Goal: Task Accomplishment & Management: Use online tool/utility

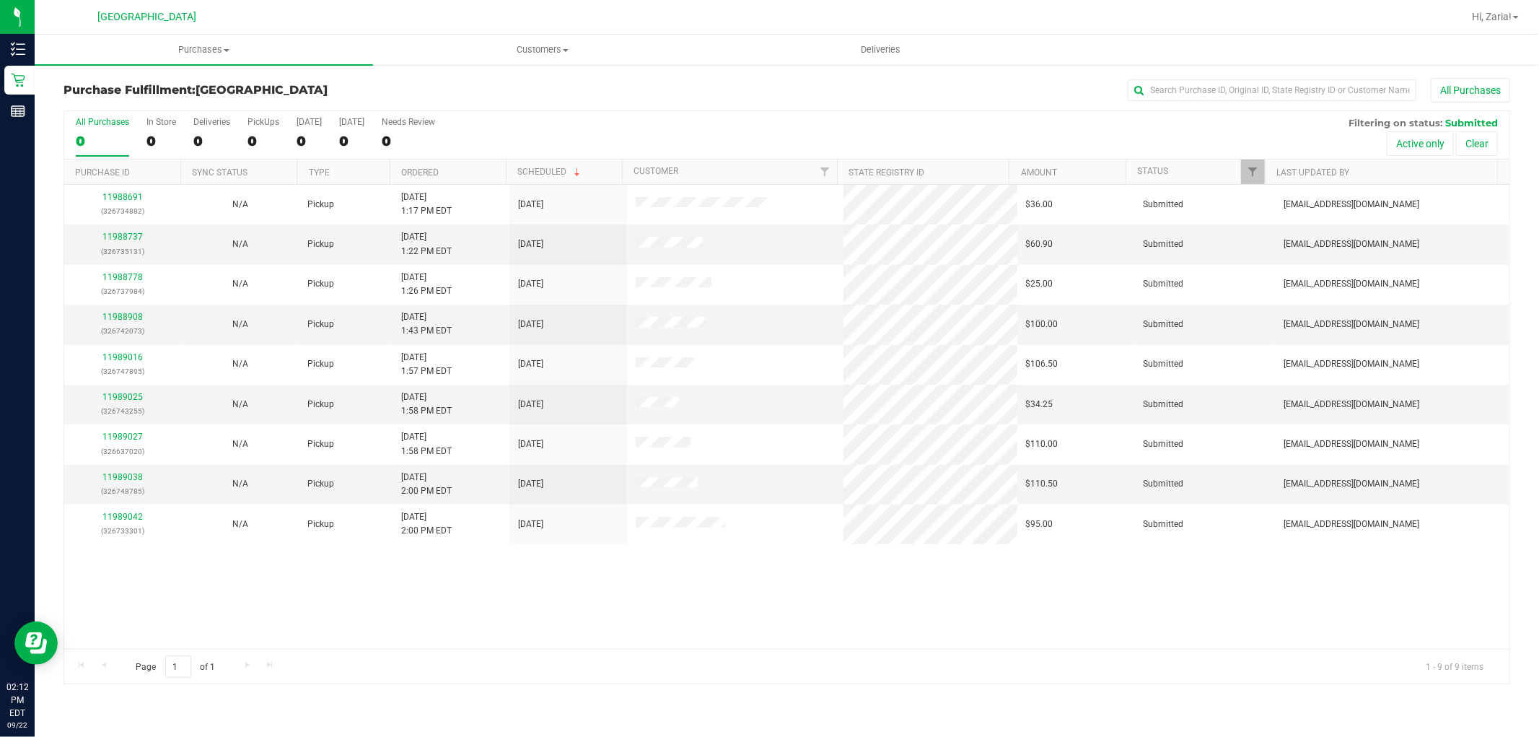
click at [559, 123] on div "All Purchases 0 In Store 0 Deliveries 0 PickUps 0 [DATE] 0 [DATE] 0 Needs Revie…" at bounding box center [786, 117] width 1445 height 12
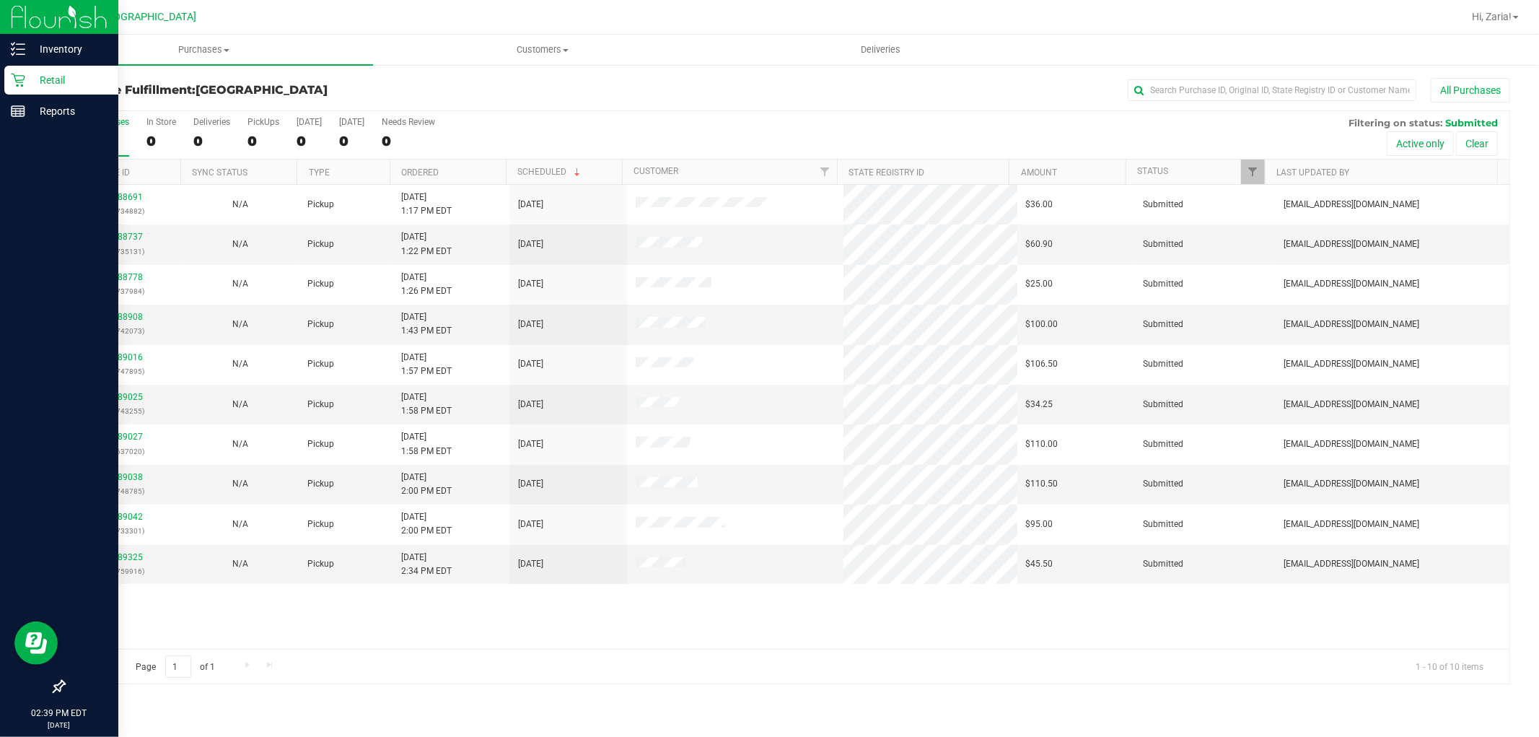
click at [69, 76] on p "Retail" at bounding box center [68, 79] width 87 height 17
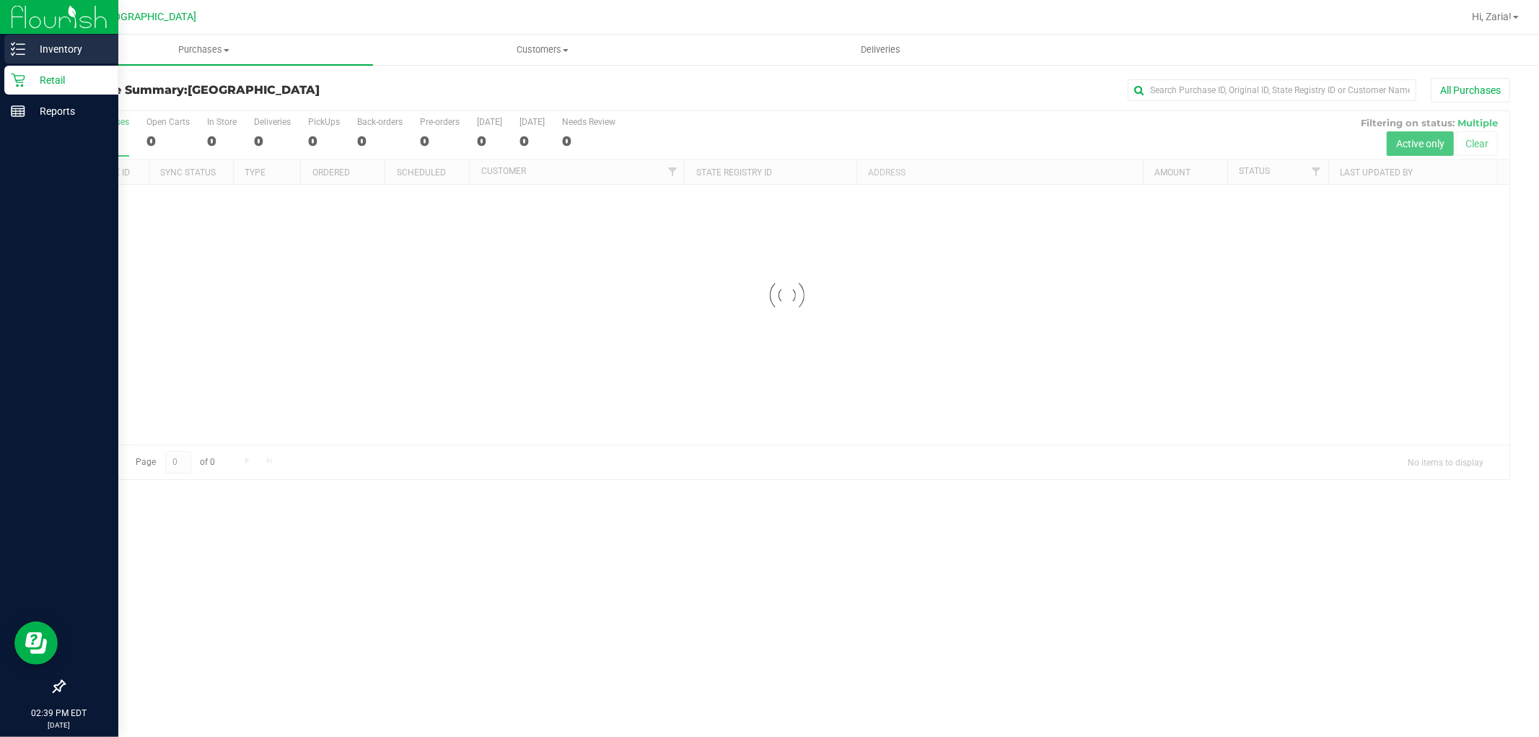
click at [82, 36] on div "Inventory" at bounding box center [61, 49] width 114 height 29
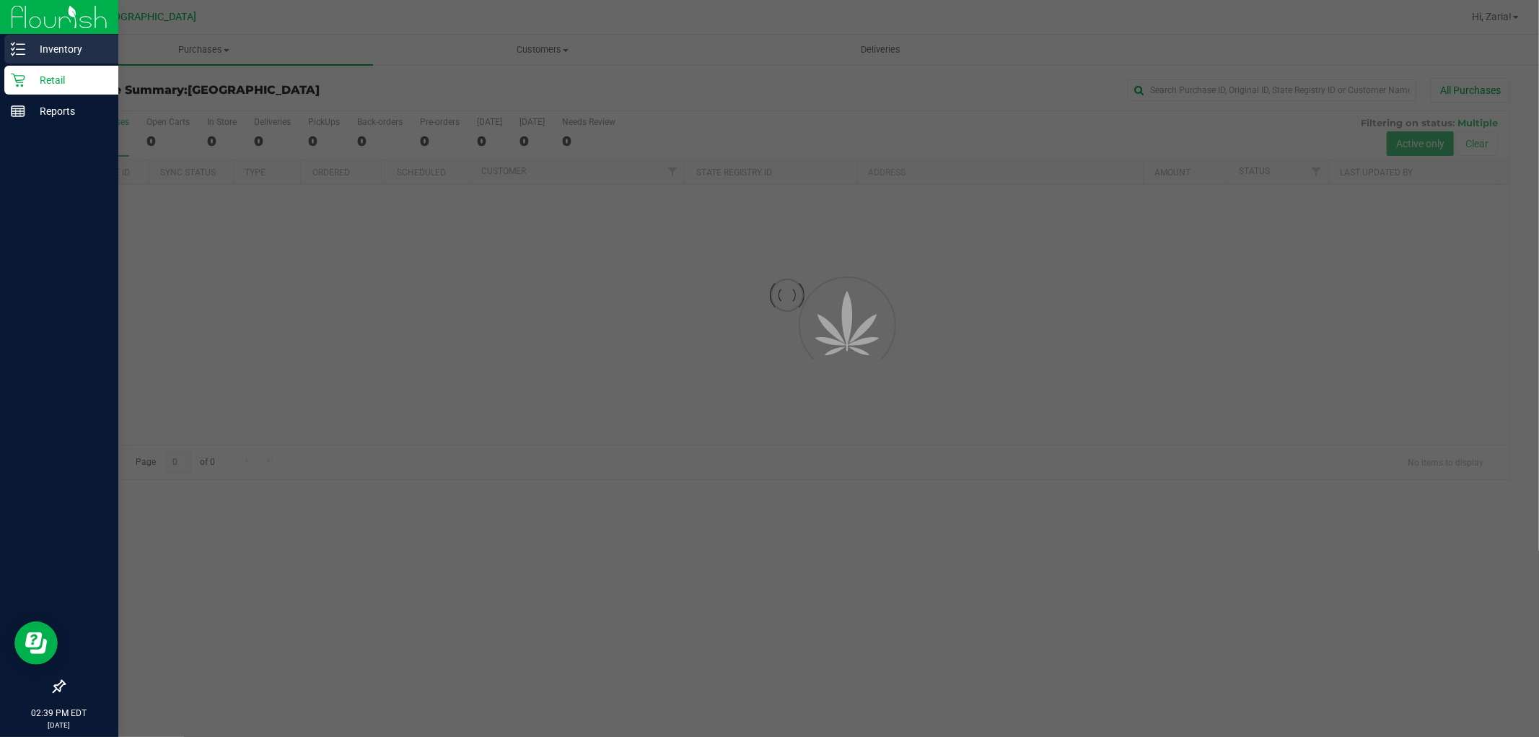
click at [82, 45] on p "Inventory" at bounding box center [68, 48] width 87 height 17
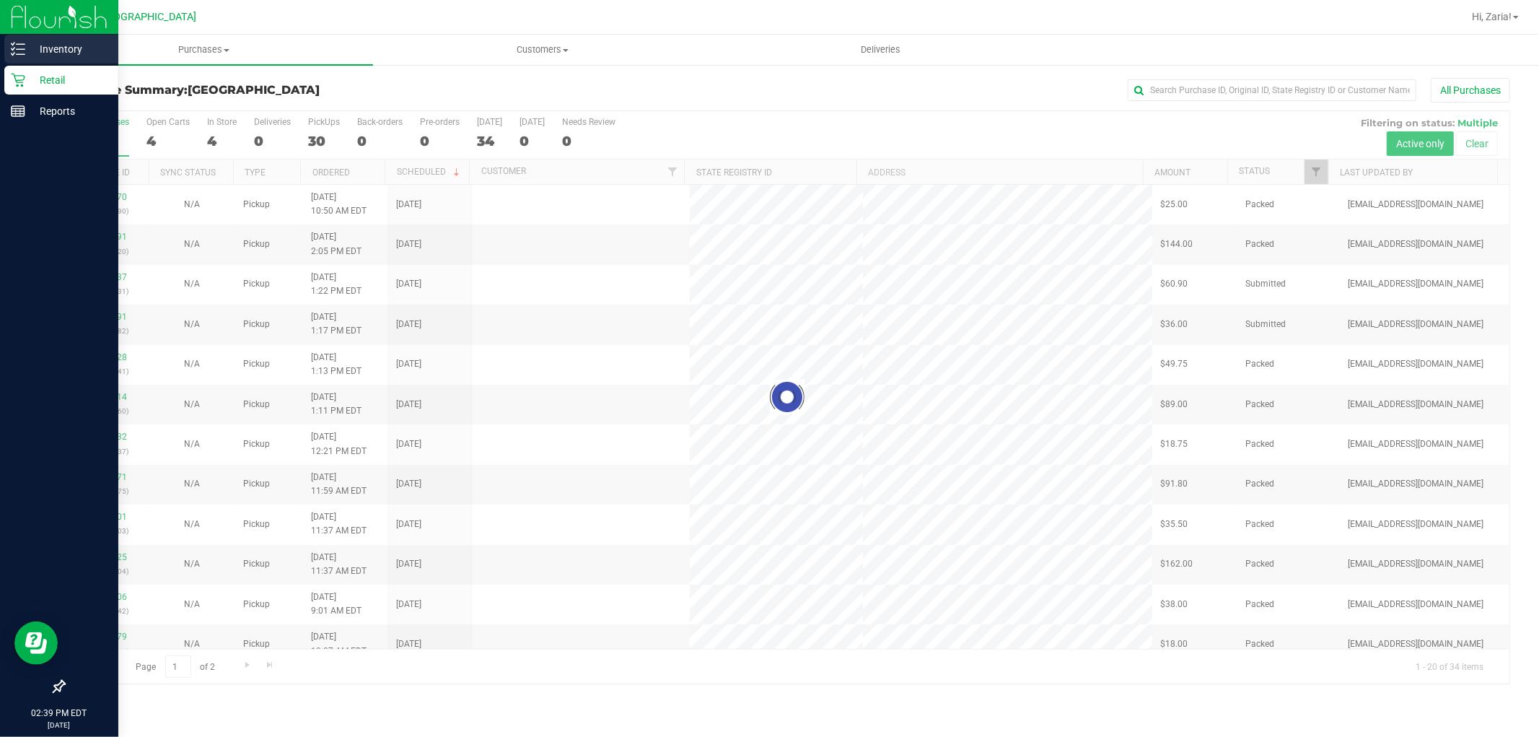
click at [82, 45] on p "Inventory" at bounding box center [68, 48] width 87 height 17
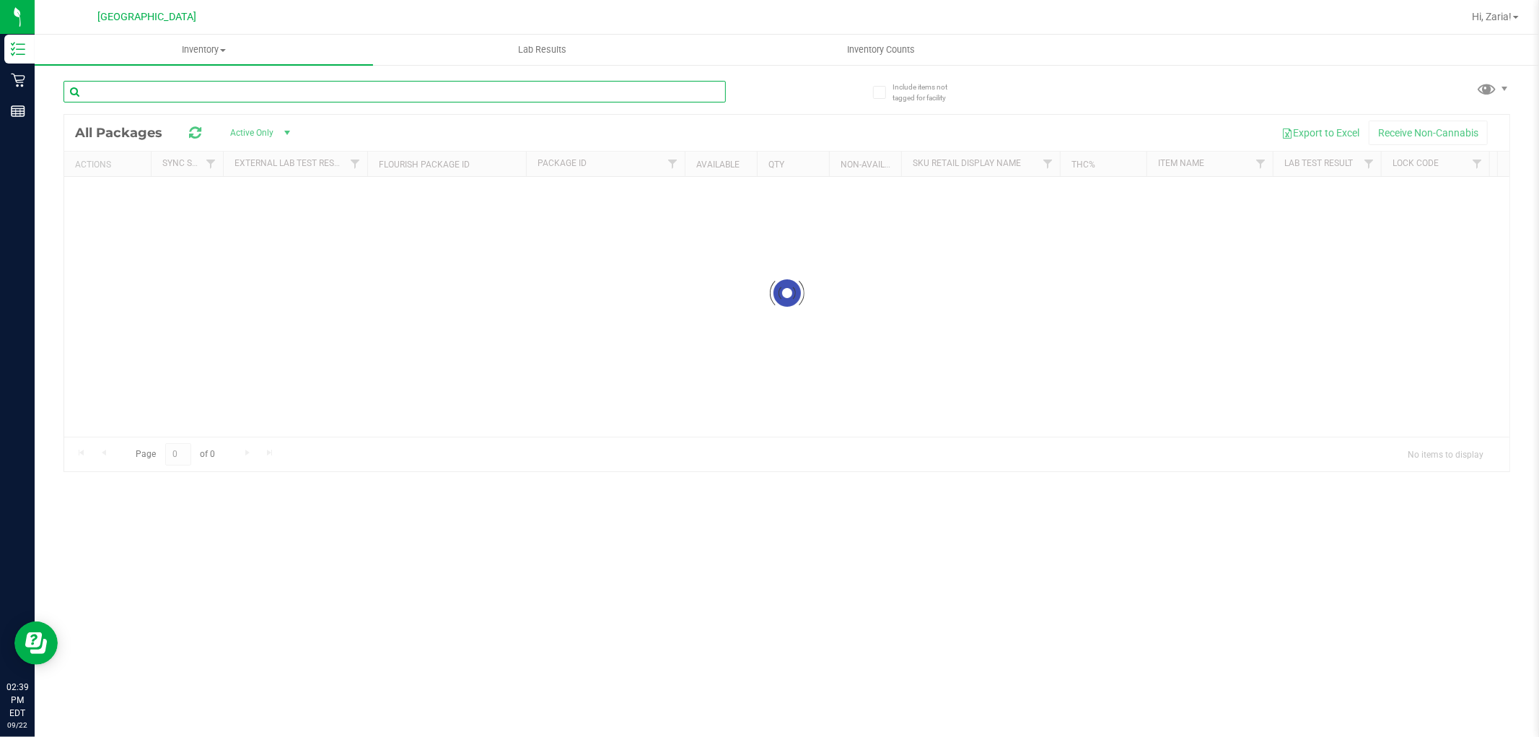
click at [369, 88] on input "text" at bounding box center [394, 92] width 662 height 22
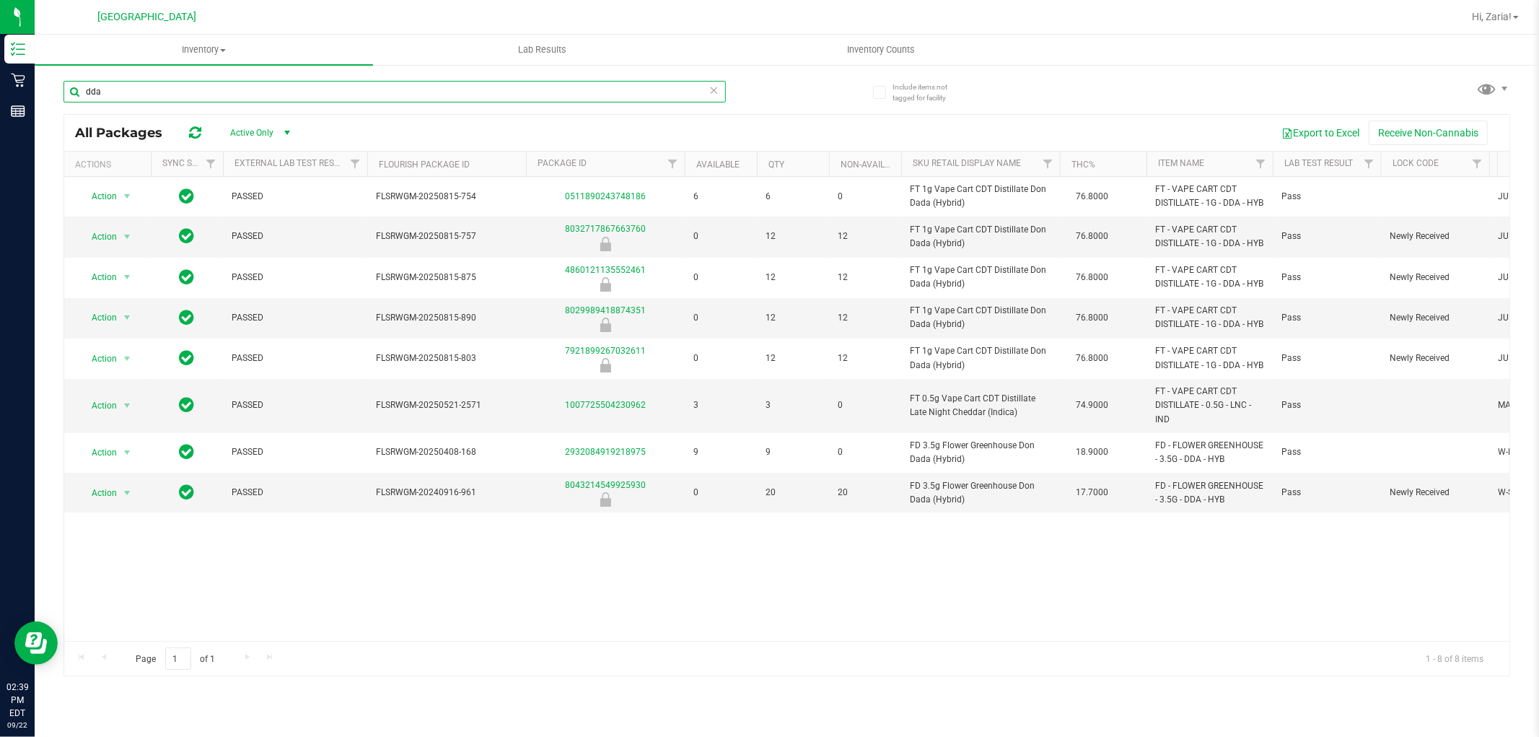
click at [619, 85] on input "dda" at bounding box center [394, 92] width 662 height 22
type input "dda"
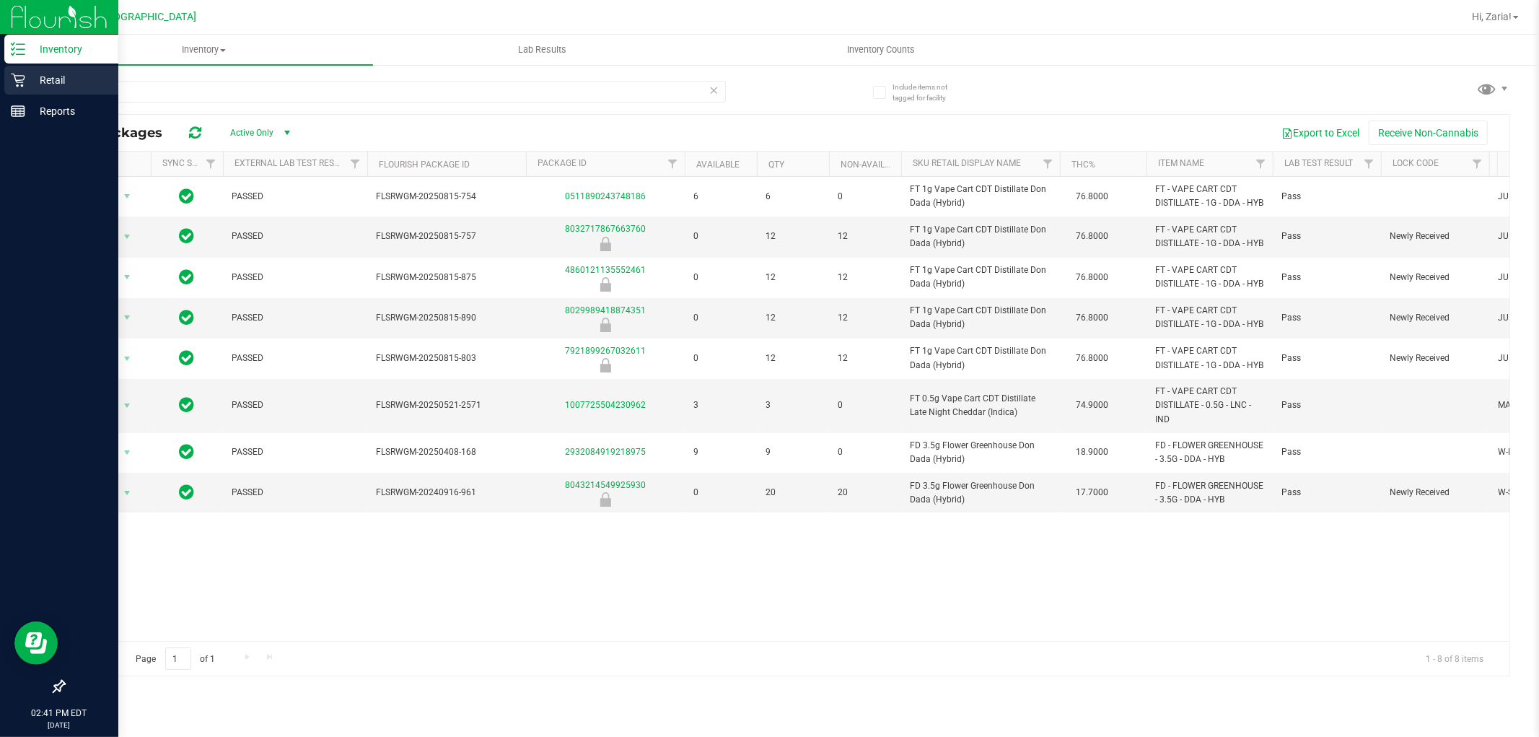
click at [30, 76] on p "Retail" at bounding box center [68, 79] width 87 height 17
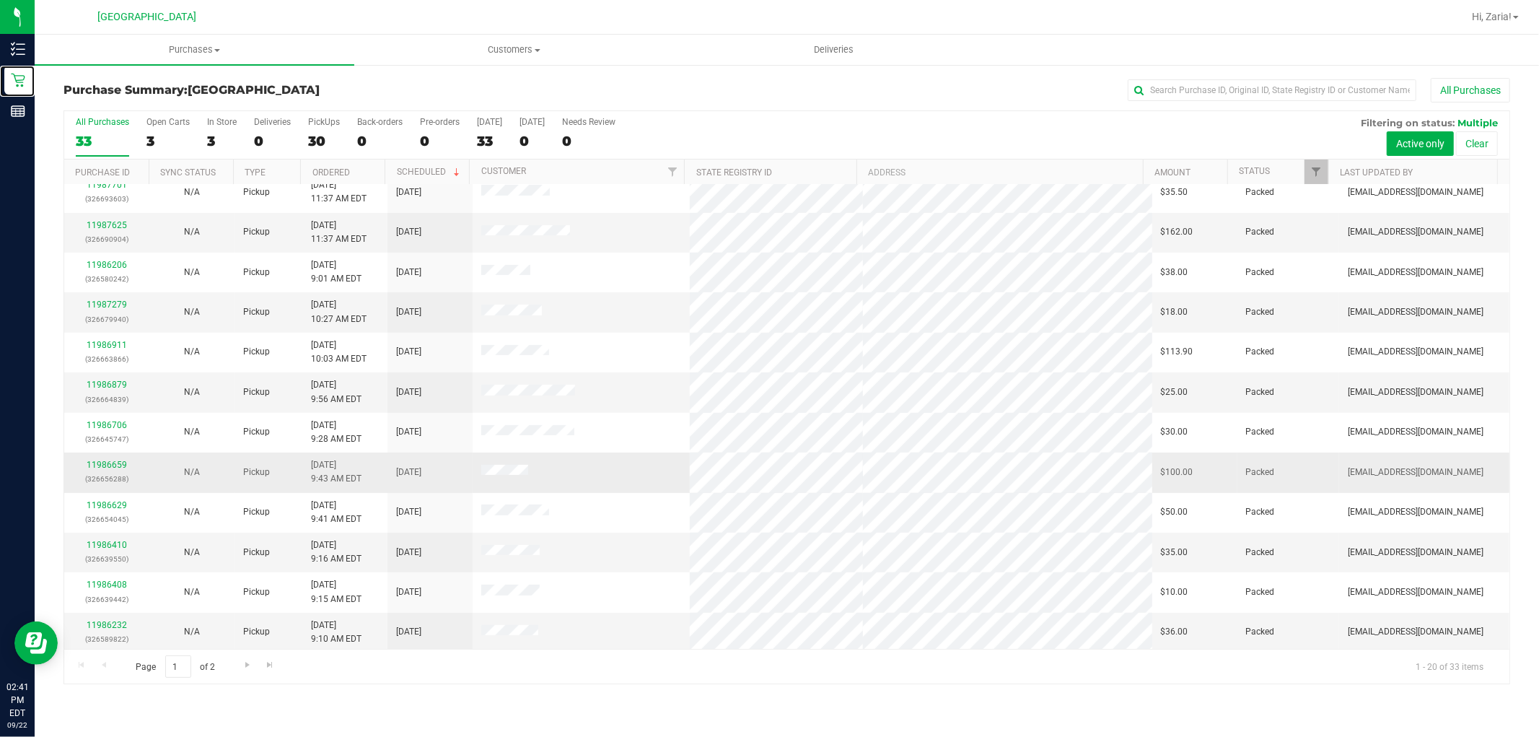
scroll to position [335, 0]
click at [242, 667] on span "Go to the next page" at bounding box center [248, 665] width 12 height 12
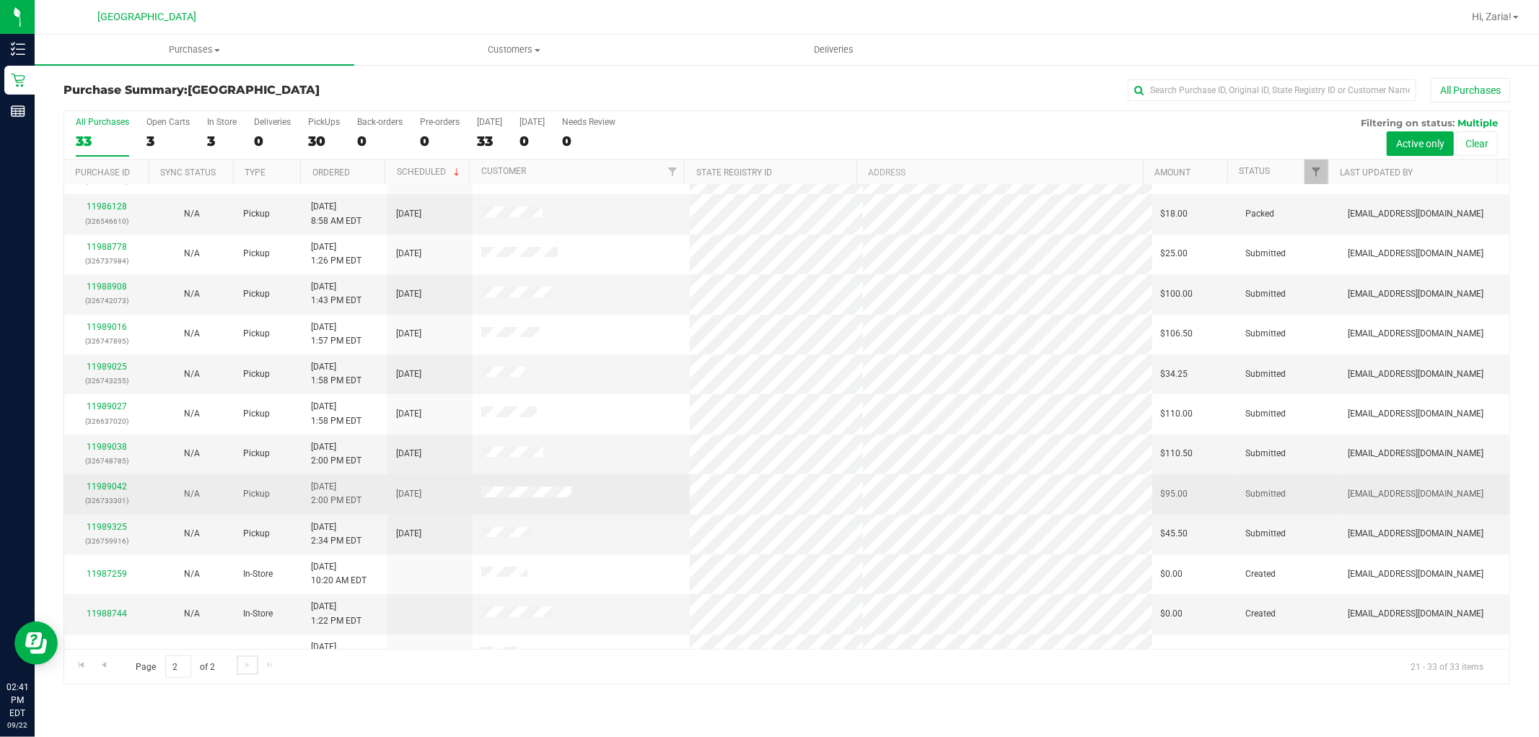
scroll to position [55, 0]
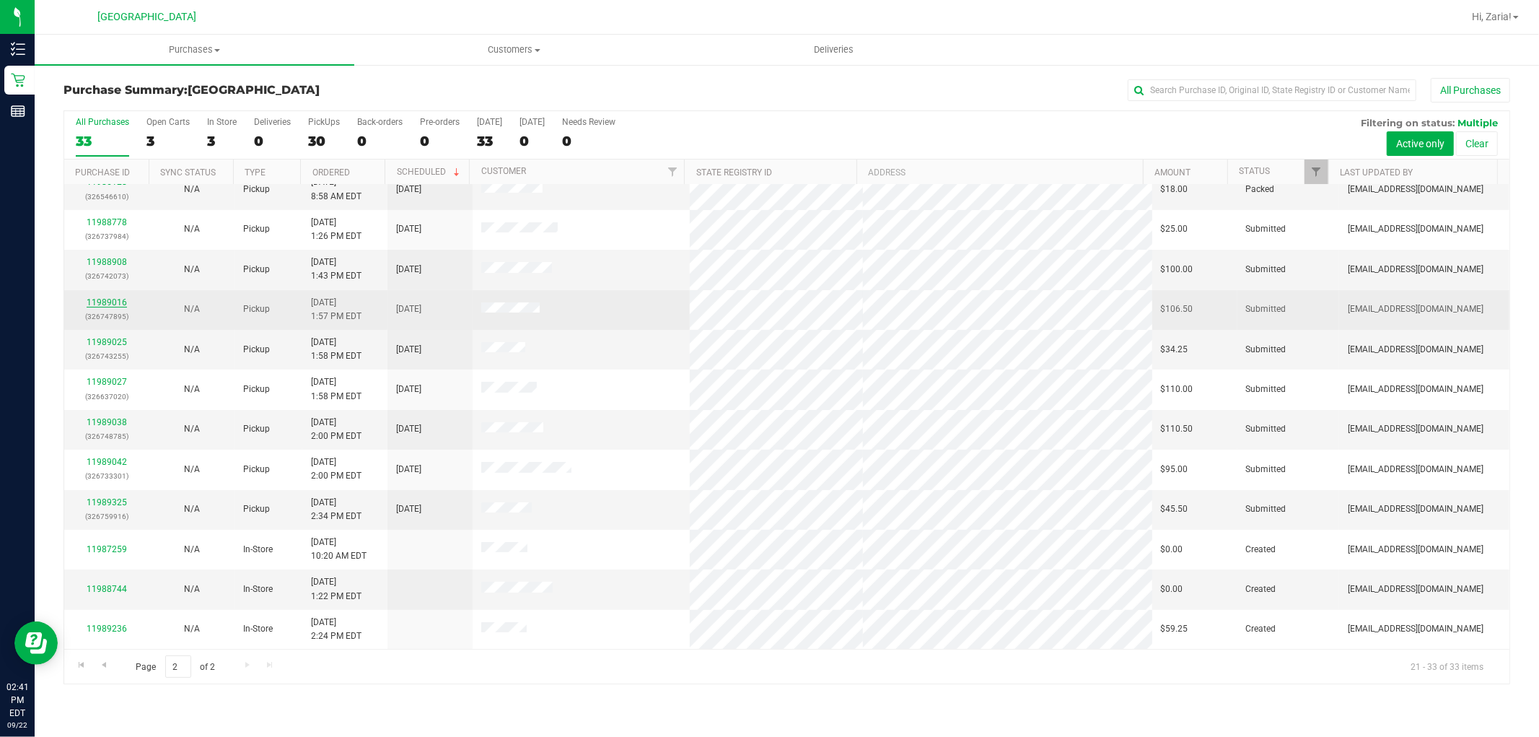
click at [101, 302] on link "11989016" at bounding box center [107, 302] width 40 height 10
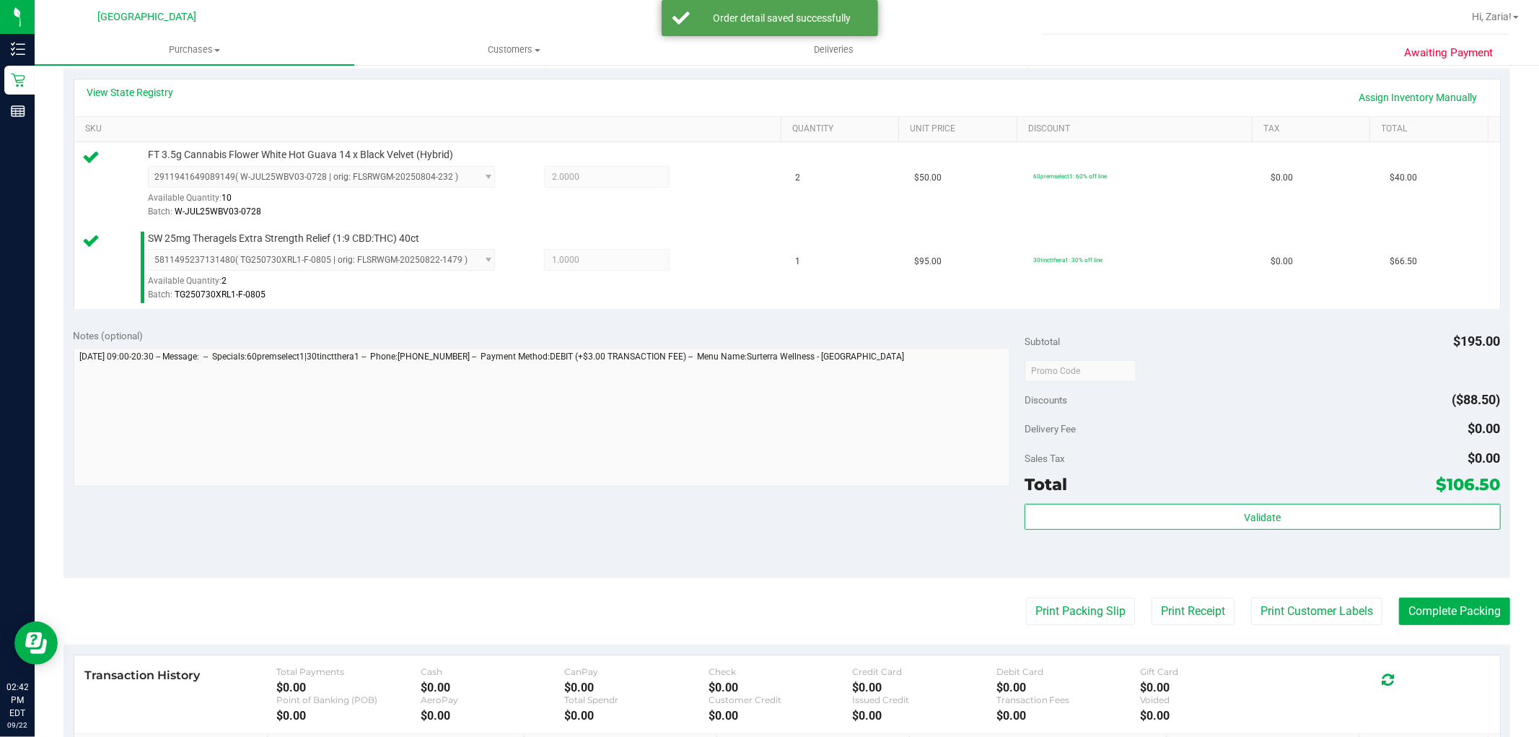
scroll to position [400, 0]
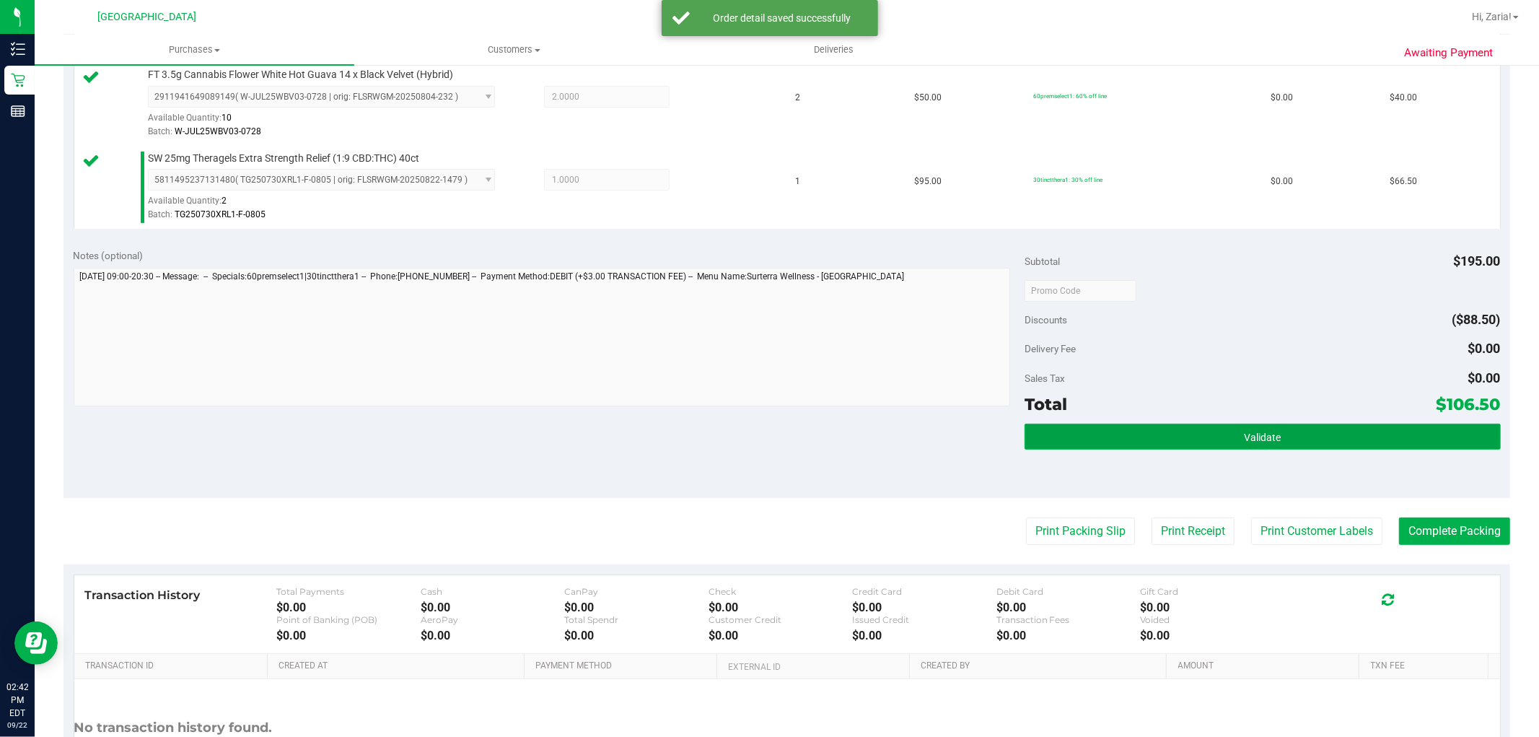
click at [1290, 433] on button "Validate" at bounding box center [1263, 437] width 476 height 26
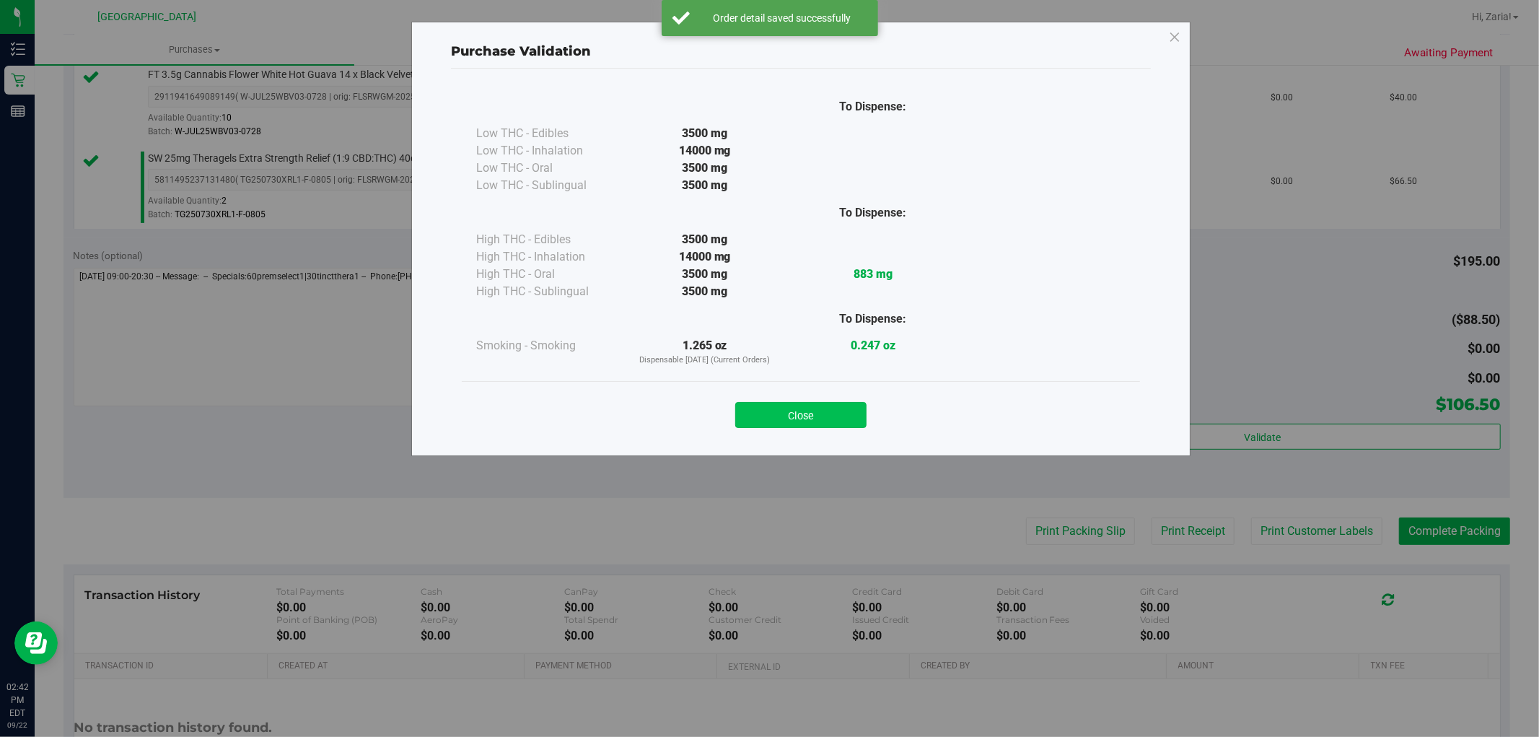
click at [792, 421] on div "Close" at bounding box center [801, 410] width 678 height 58
click at [833, 411] on button "Close" at bounding box center [800, 415] width 131 height 26
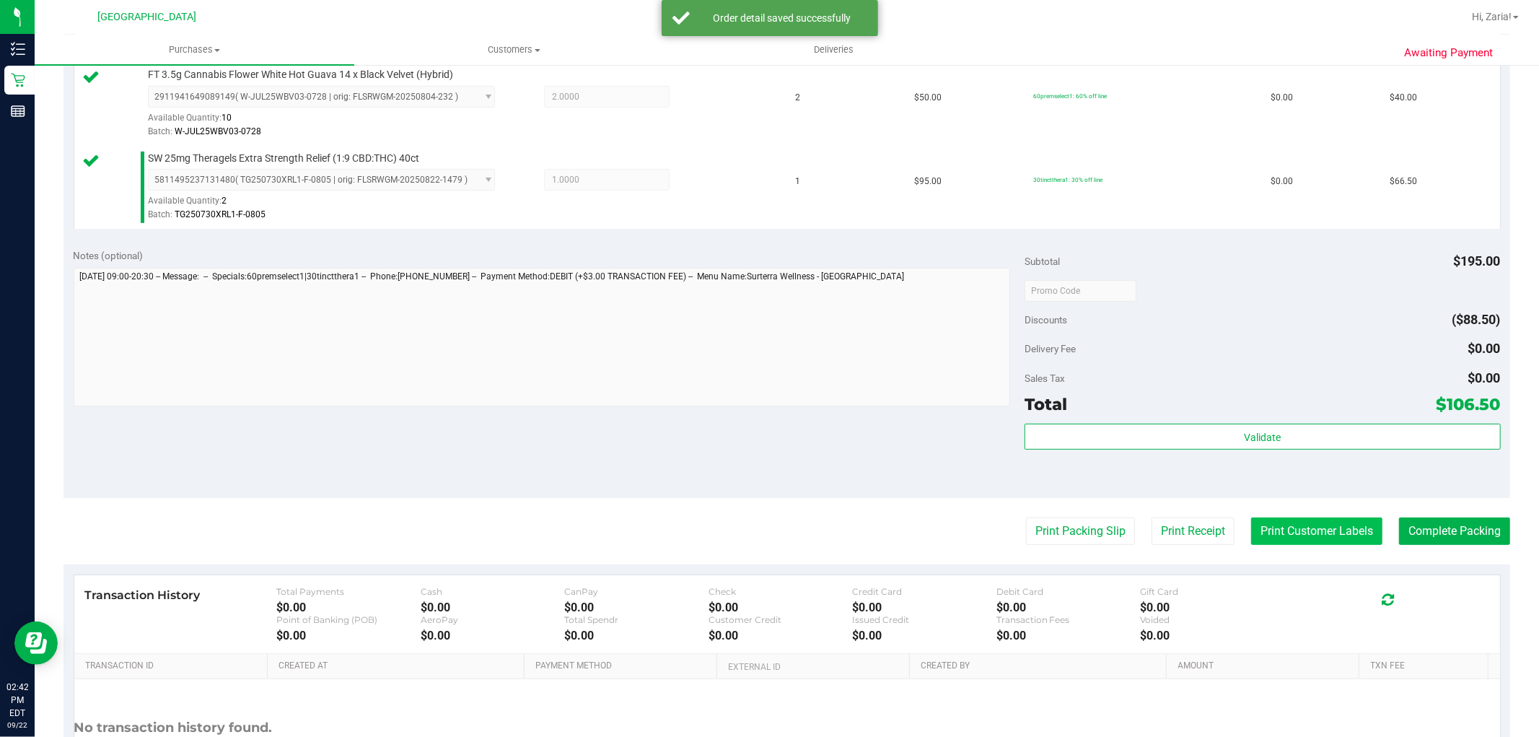
click at [1348, 535] on button "Print Customer Labels" at bounding box center [1316, 530] width 131 height 27
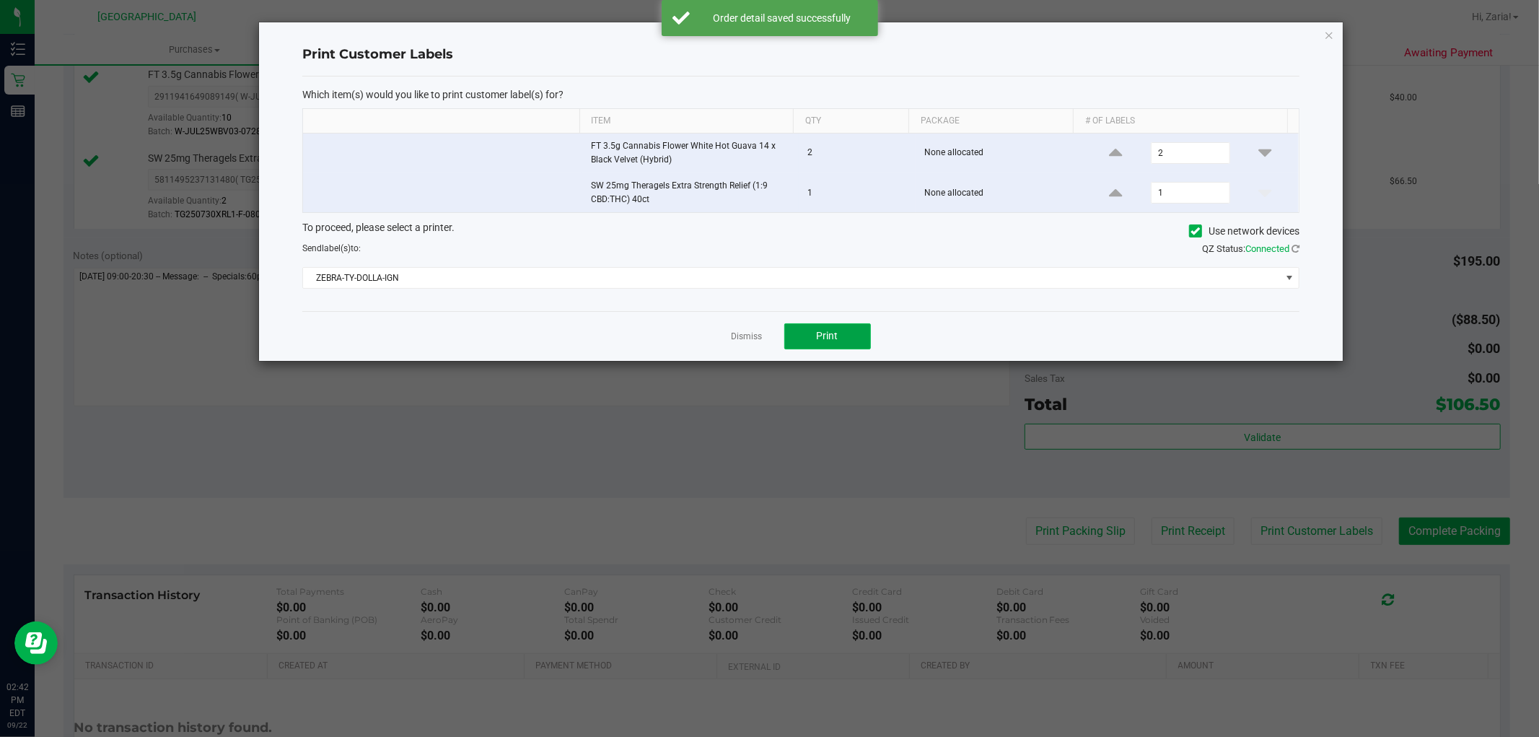
click at [845, 333] on button "Print" at bounding box center [827, 336] width 87 height 26
click at [759, 333] on link "Dismiss" at bounding box center [747, 336] width 31 height 12
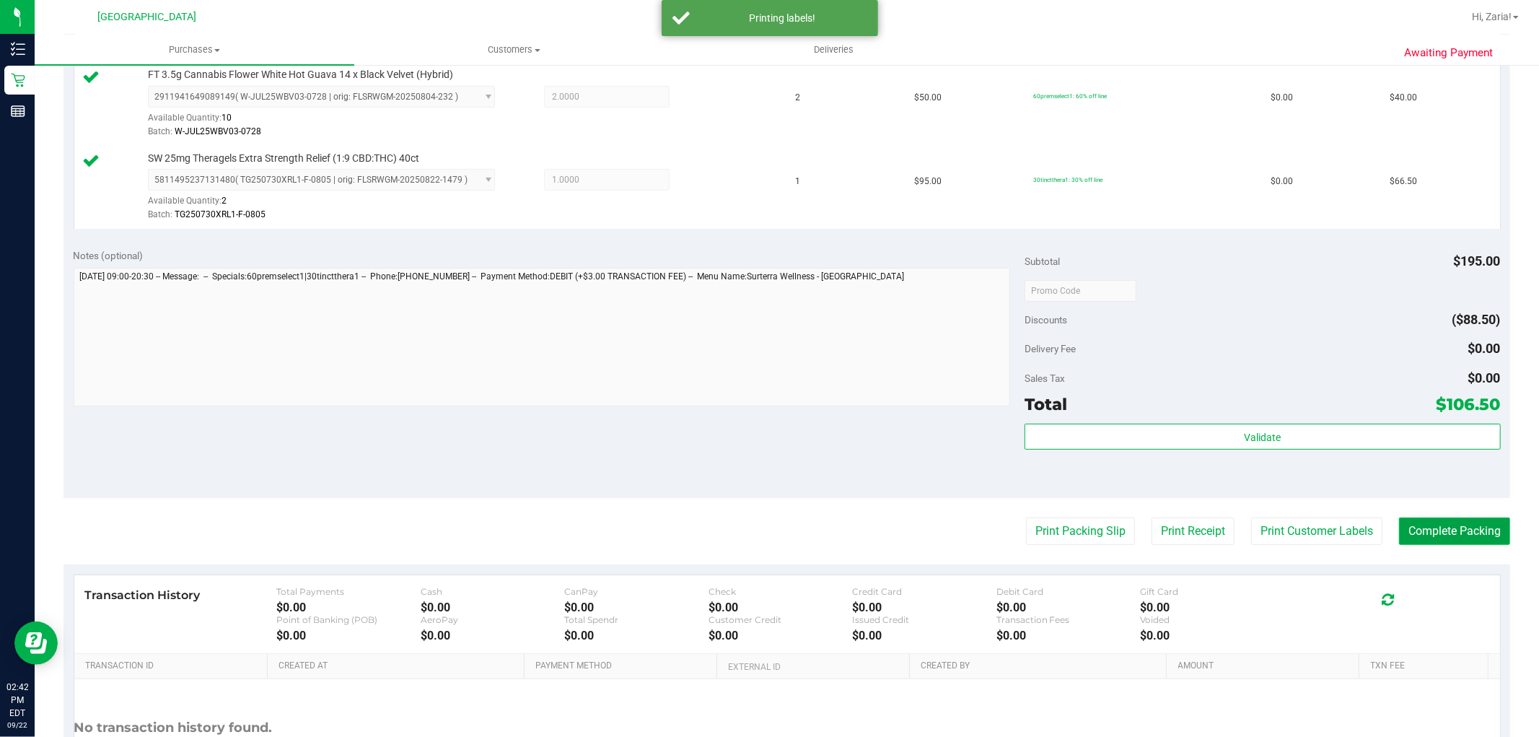
click at [1423, 522] on button "Complete Packing" at bounding box center [1454, 530] width 111 height 27
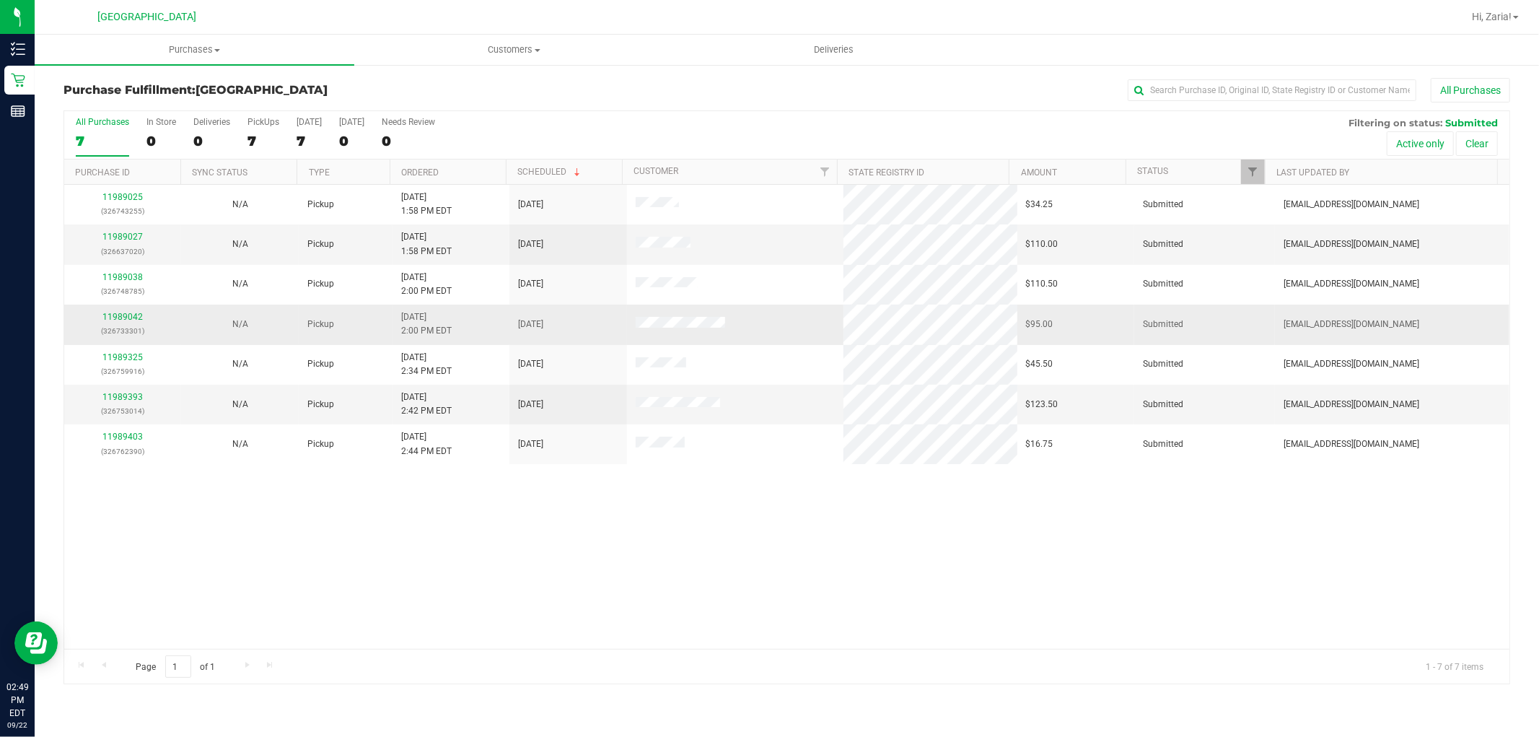
click at [130, 312] on div "11989042 (326733301)" at bounding box center [123, 323] width 100 height 27
click at [133, 315] on link "11989042" at bounding box center [122, 317] width 40 height 10
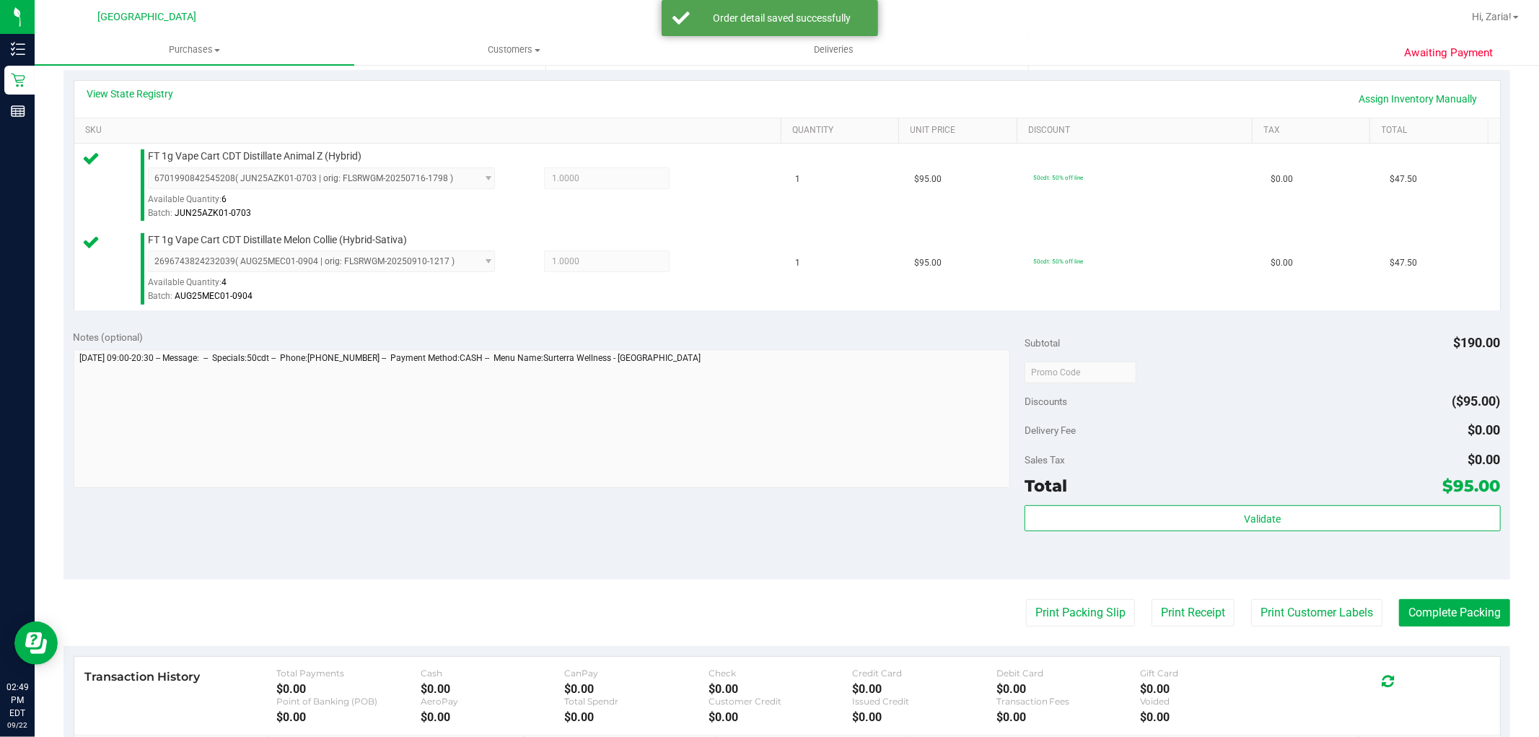
scroll to position [481, 0]
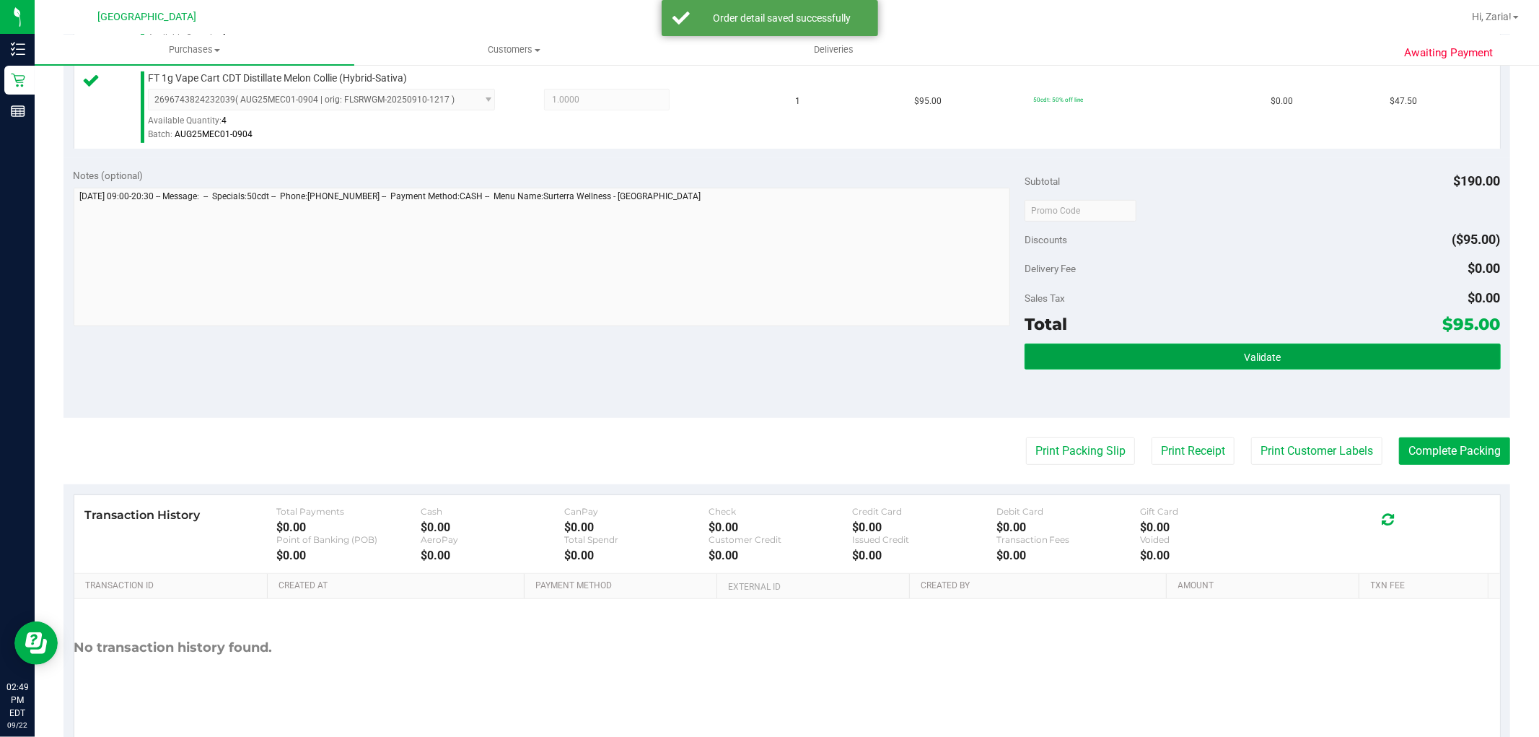
click at [1422, 365] on button "Validate" at bounding box center [1263, 356] width 476 height 26
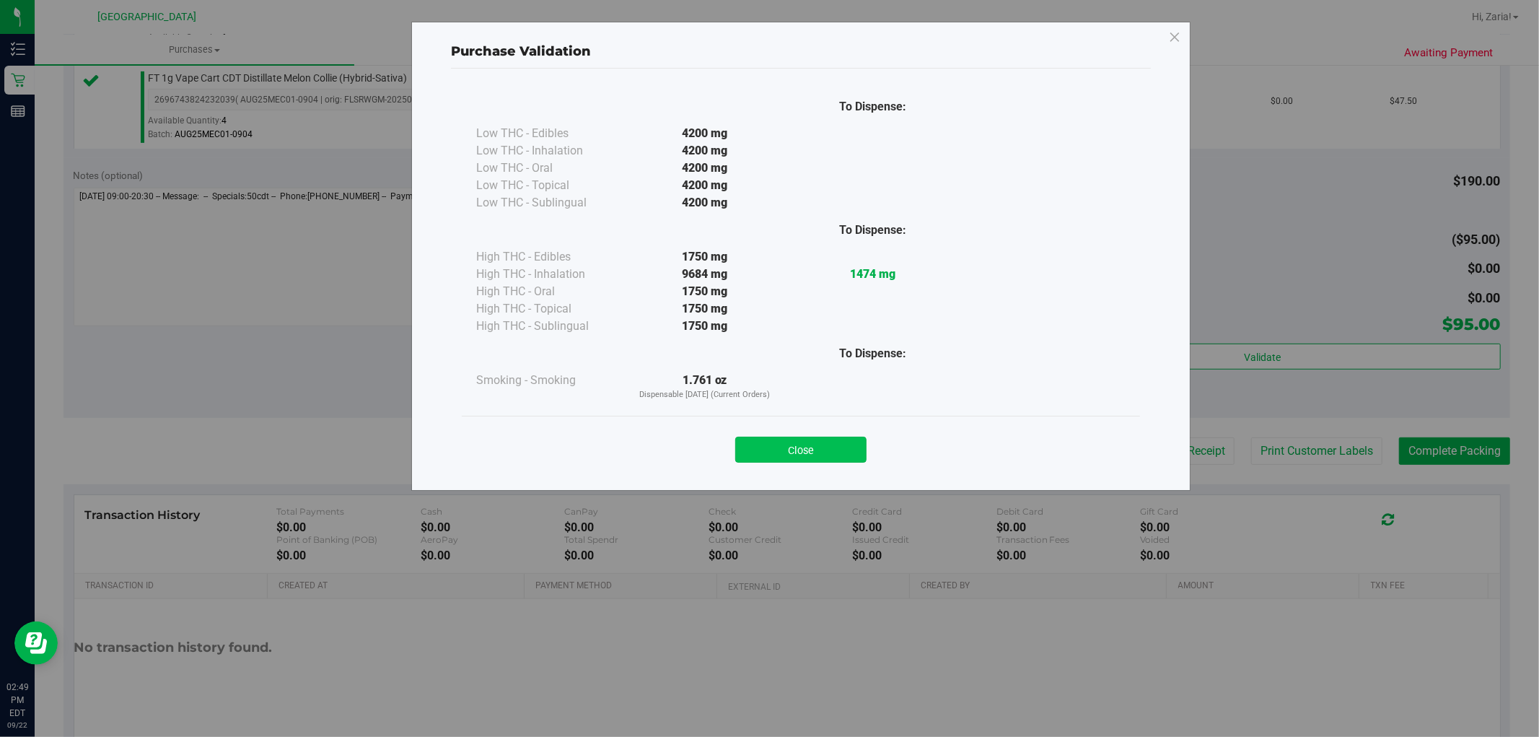
click at [835, 439] on button "Close" at bounding box center [800, 450] width 131 height 26
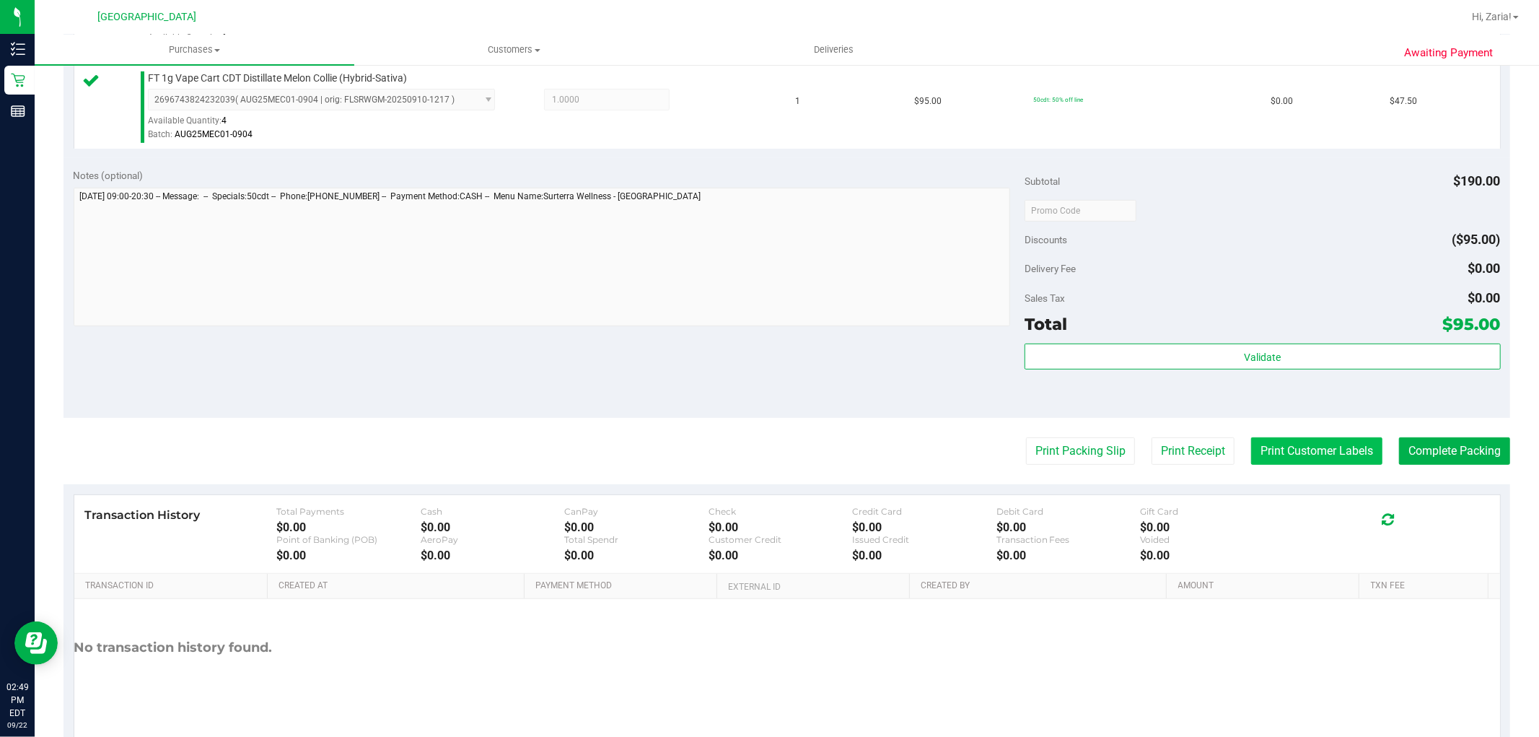
click at [1281, 452] on button "Print Customer Labels" at bounding box center [1316, 450] width 131 height 27
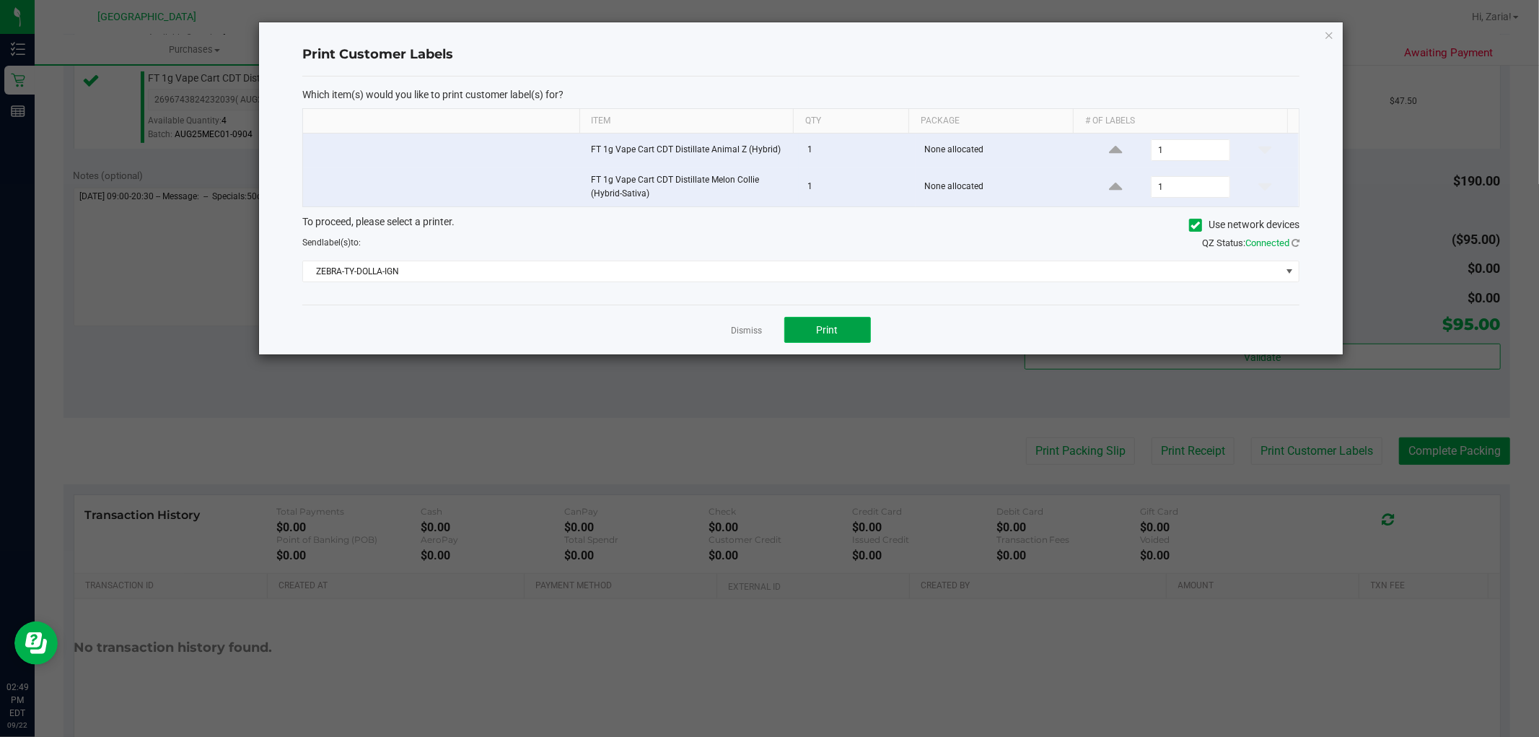
click at [836, 320] on button "Print" at bounding box center [827, 330] width 87 height 26
click at [751, 333] on link "Dismiss" at bounding box center [747, 331] width 31 height 12
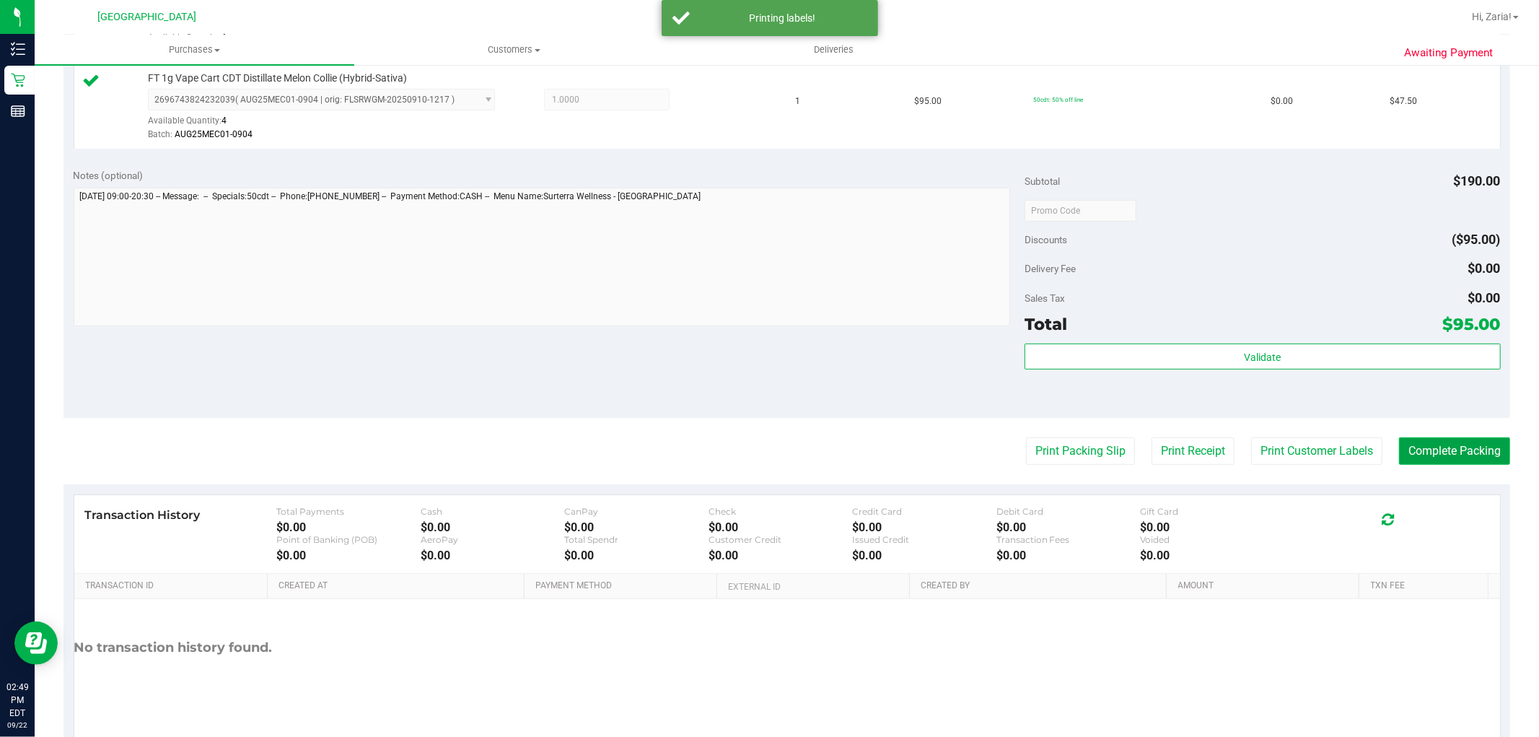
click at [1403, 444] on button "Complete Packing" at bounding box center [1454, 450] width 111 height 27
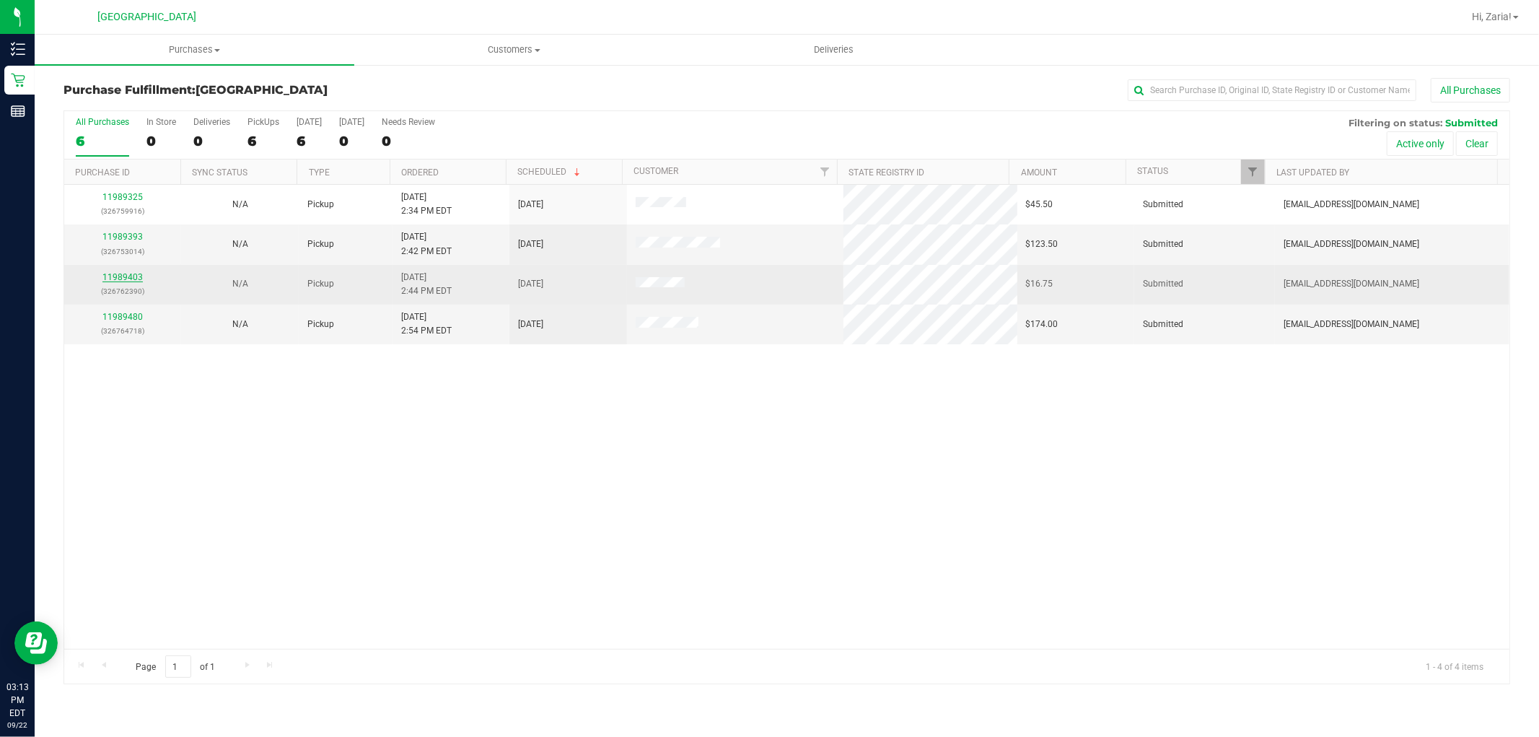
click at [130, 276] on link "11989403" at bounding box center [122, 277] width 40 height 10
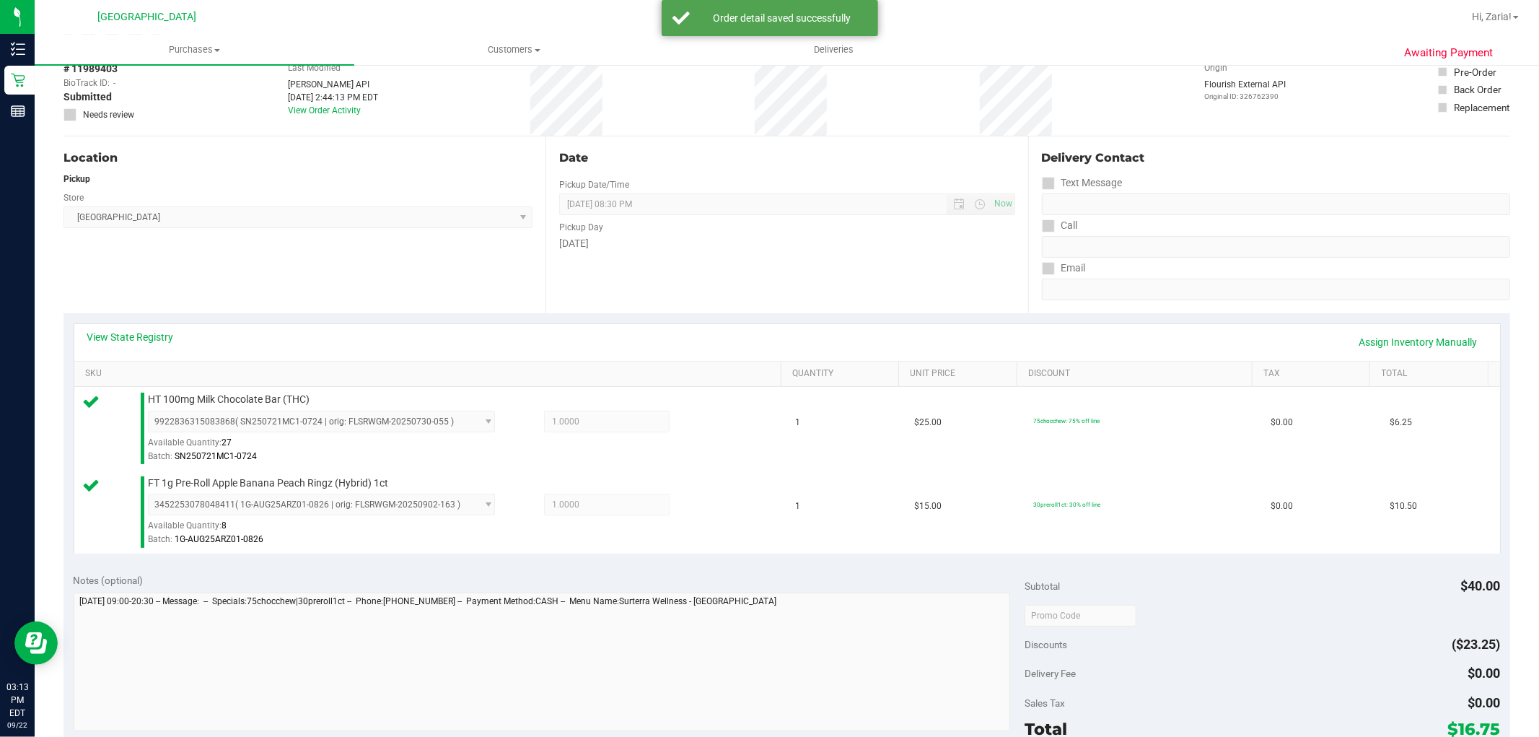
scroll to position [320, 0]
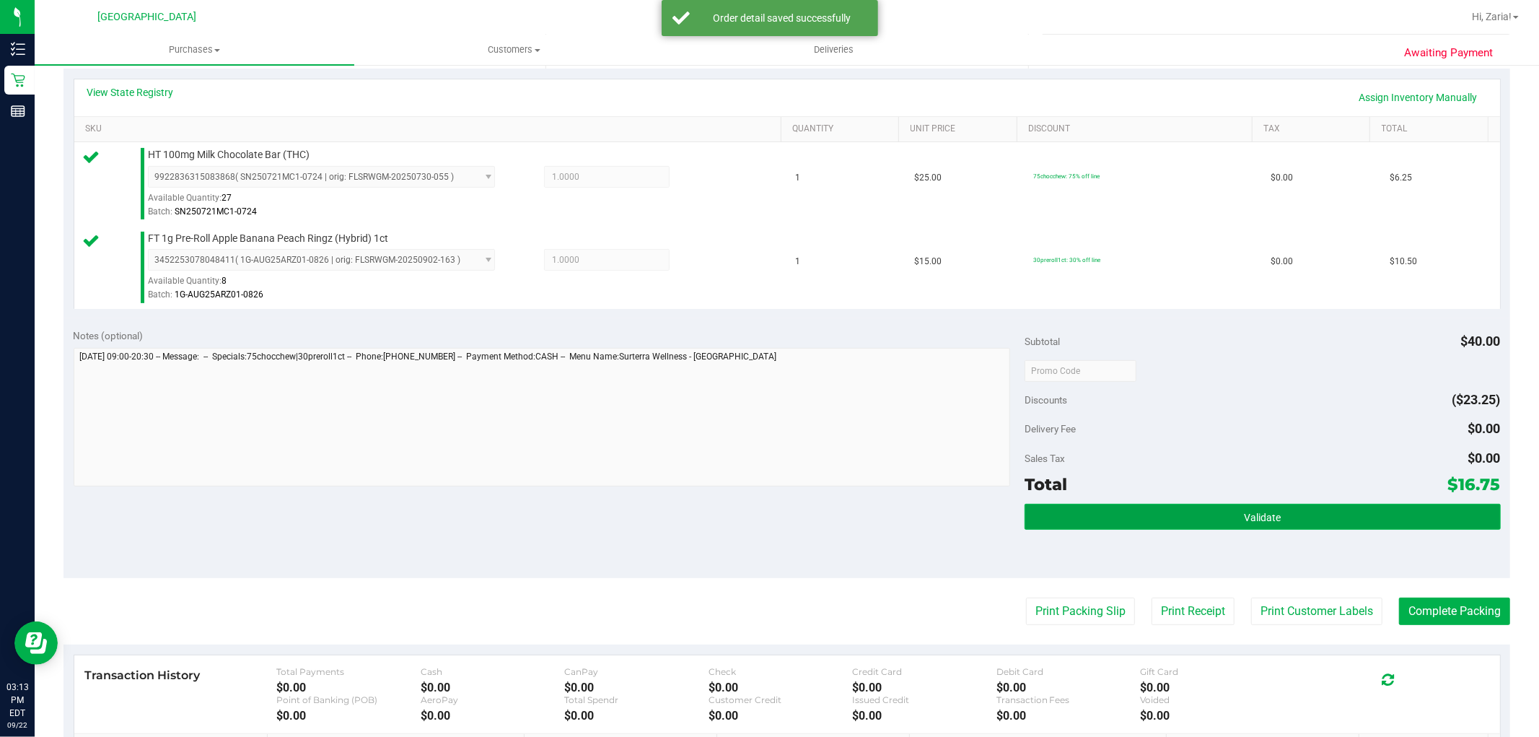
click at [1088, 507] on button "Validate" at bounding box center [1263, 517] width 476 height 26
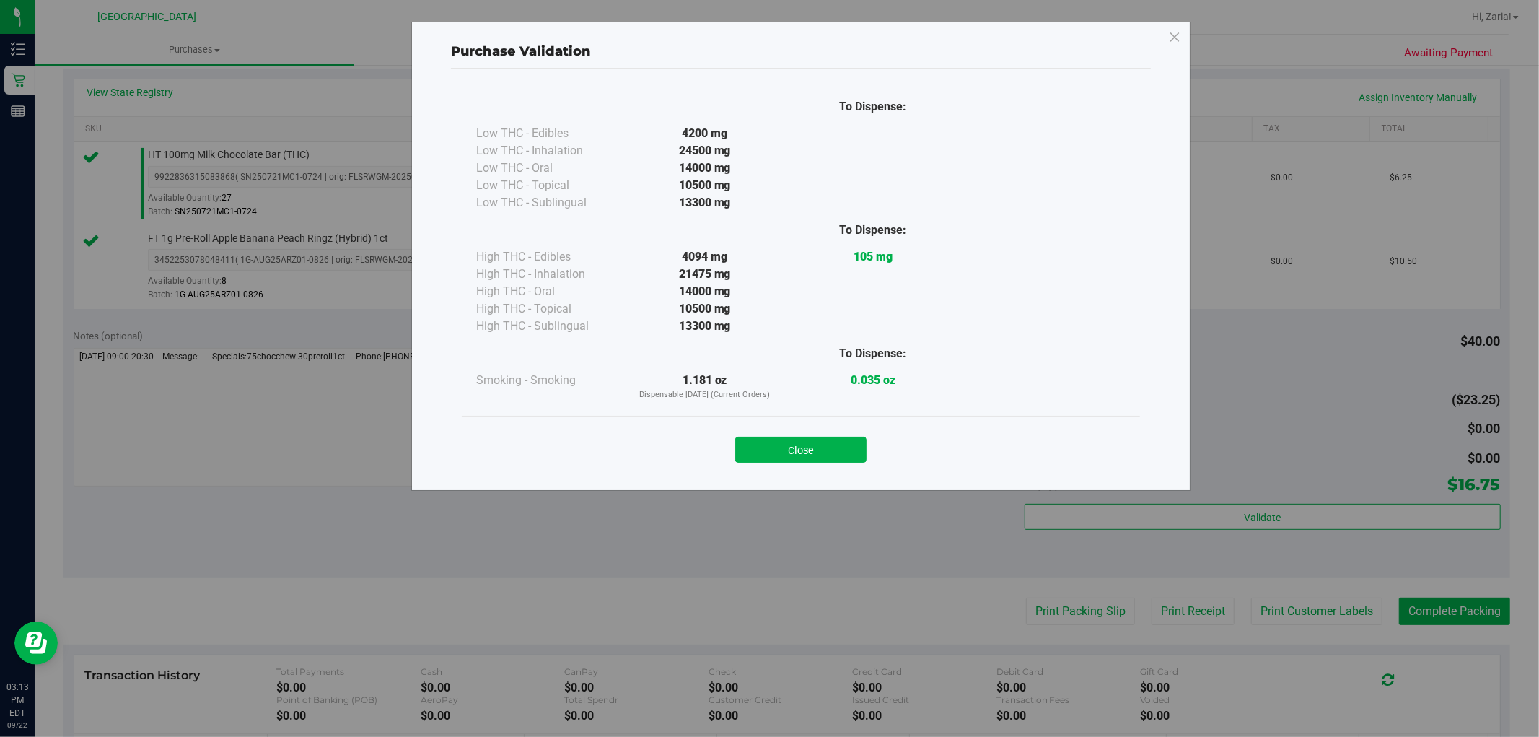
click at [835, 446] on button "Close" at bounding box center [800, 450] width 131 height 26
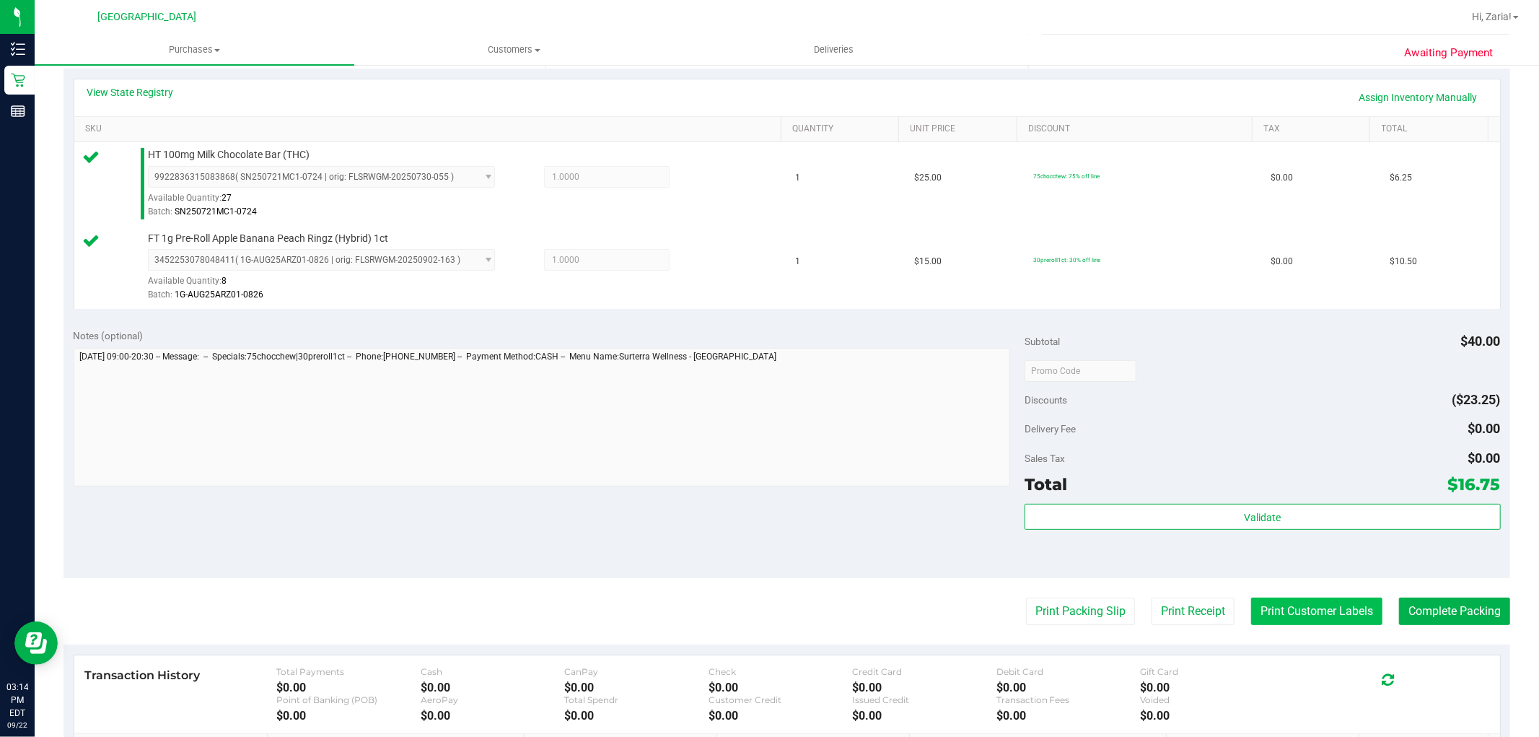
click at [1339, 618] on button "Print Customer Labels" at bounding box center [1316, 610] width 131 height 27
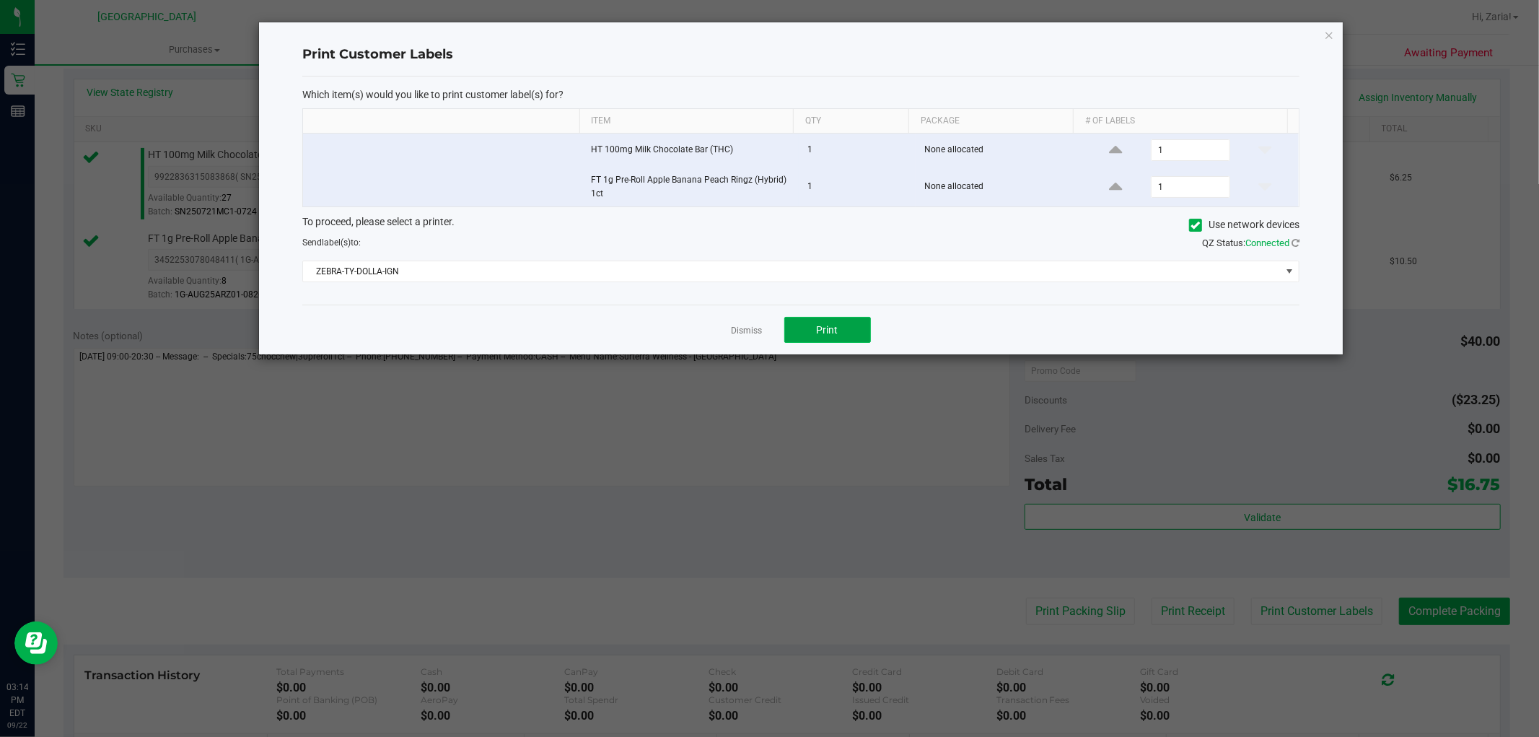
click at [827, 337] on button "Print" at bounding box center [827, 330] width 87 height 26
click at [756, 327] on link "Dismiss" at bounding box center [747, 331] width 31 height 12
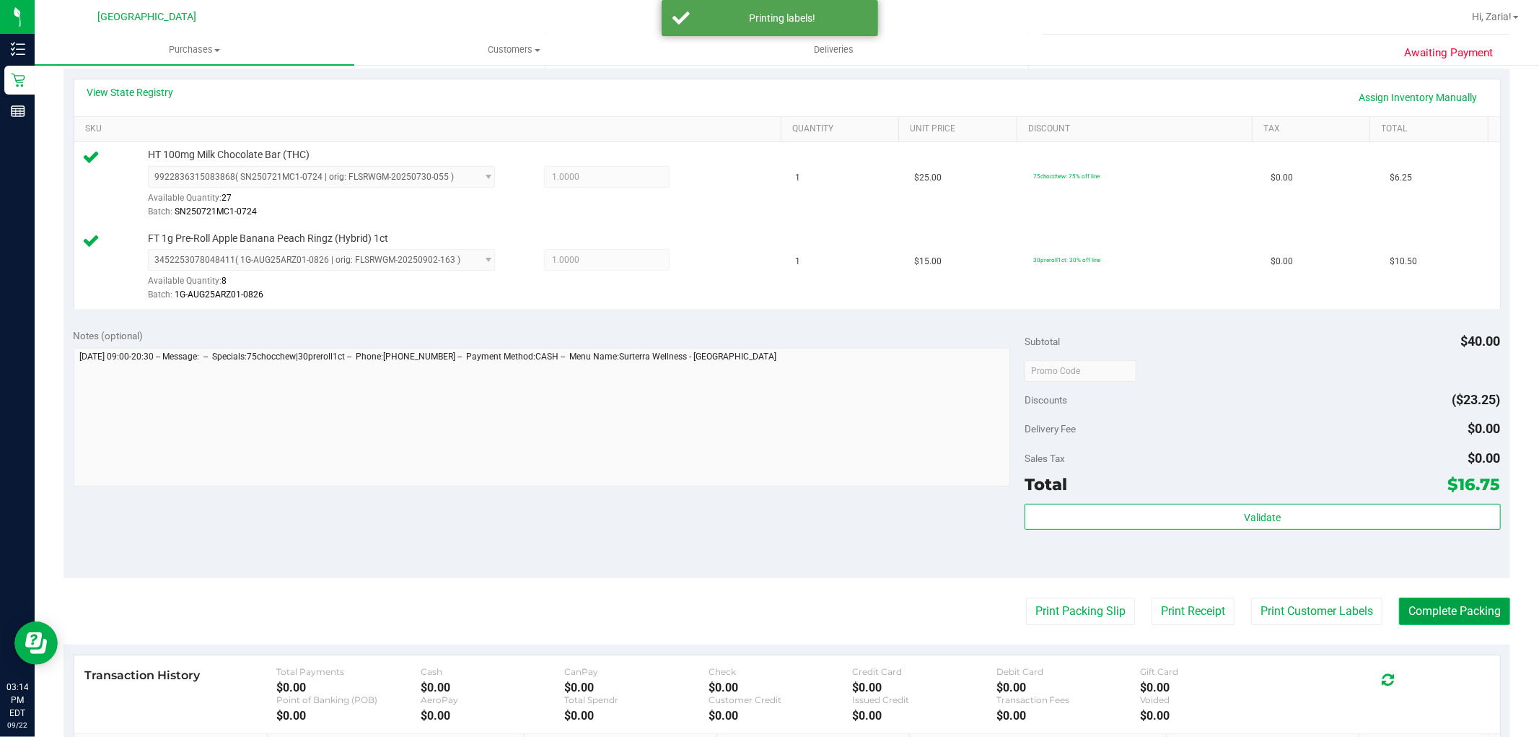
click at [1406, 616] on button "Complete Packing" at bounding box center [1454, 610] width 111 height 27
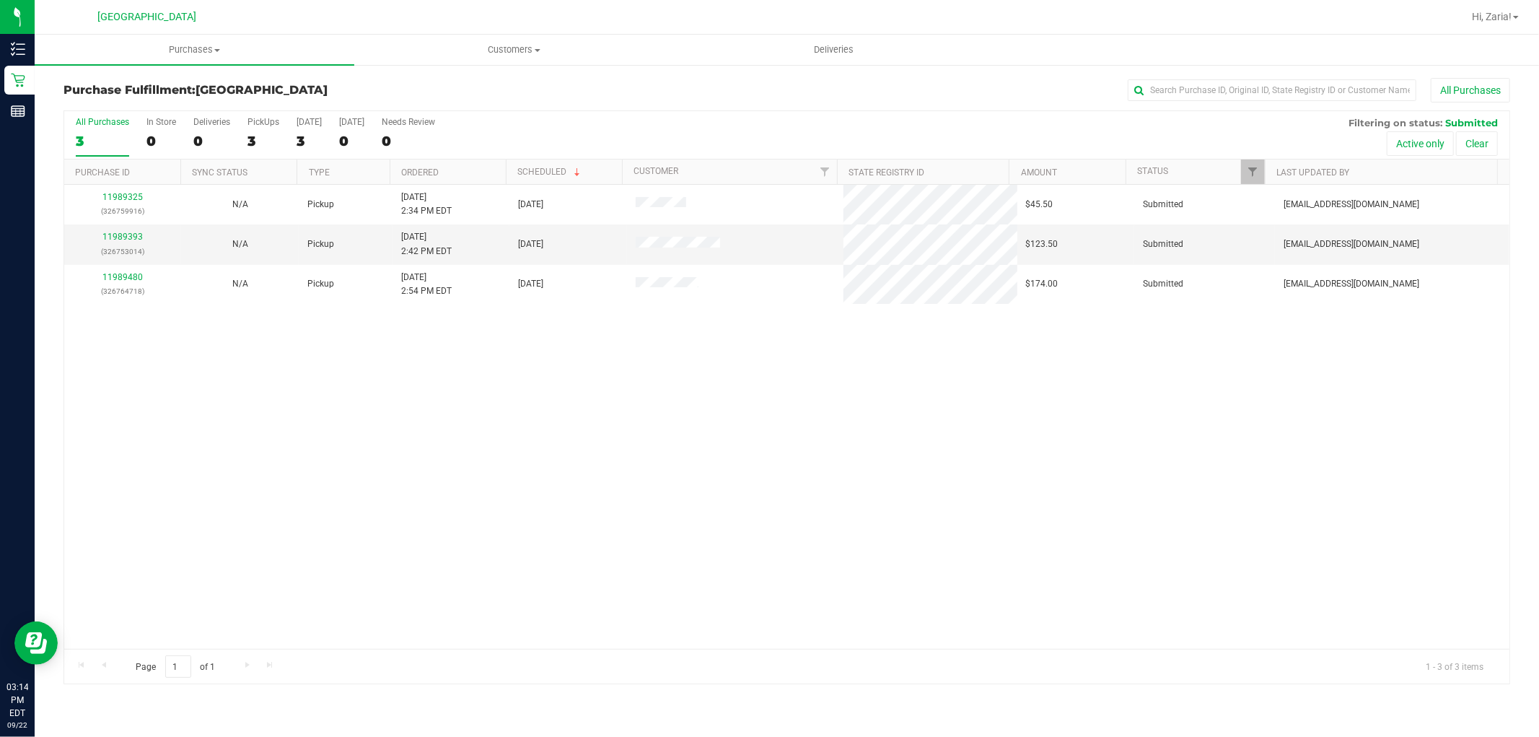
click at [646, 410] on div "11989325 (326759916) N/A Pickup [DATE] 2:34 PM EDT 9/22/2025 $45.50 Submitted […" at bounding box center [786, 417] width 1445 height 464
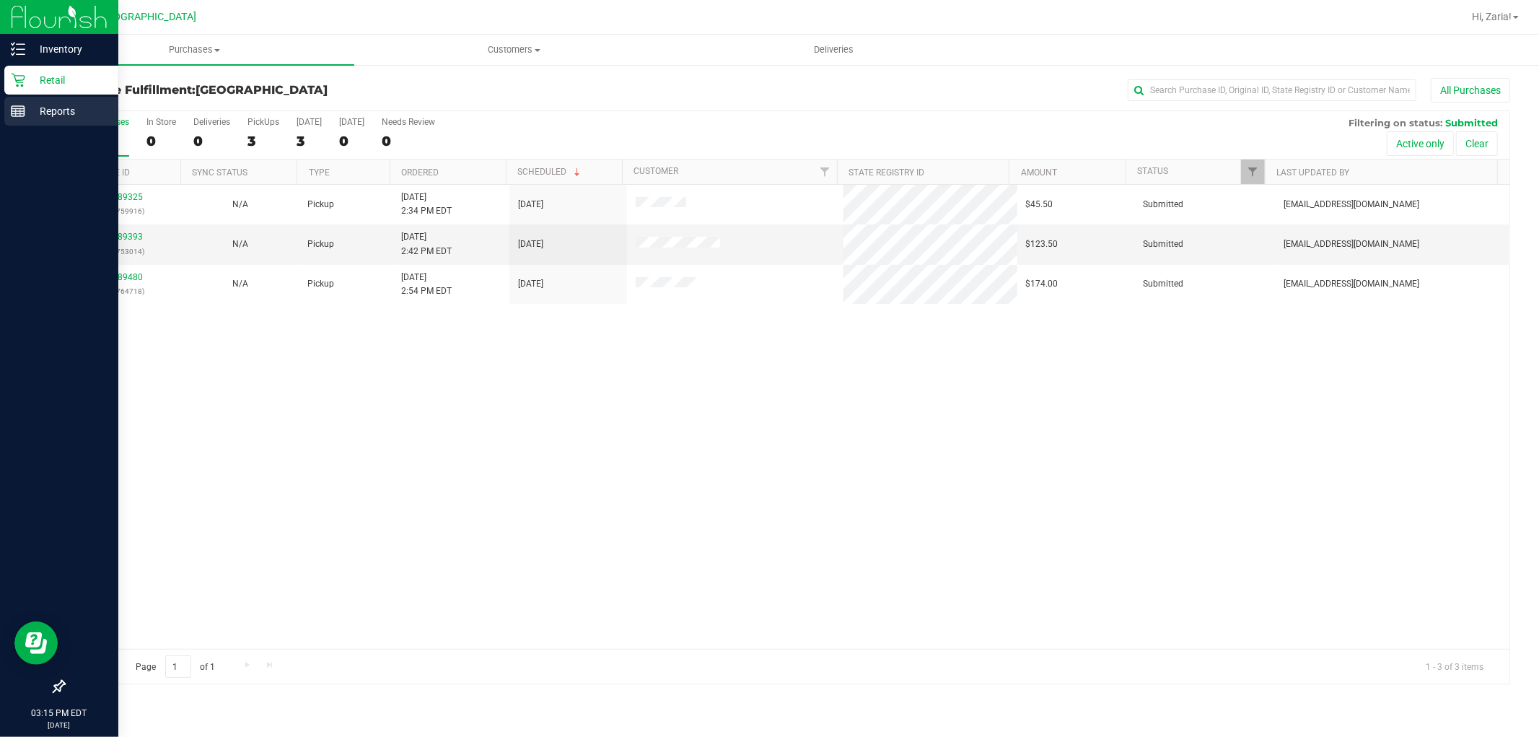
click at [43, 110] on p "Reports" at bounding box center [68, 110] width 87 height 17
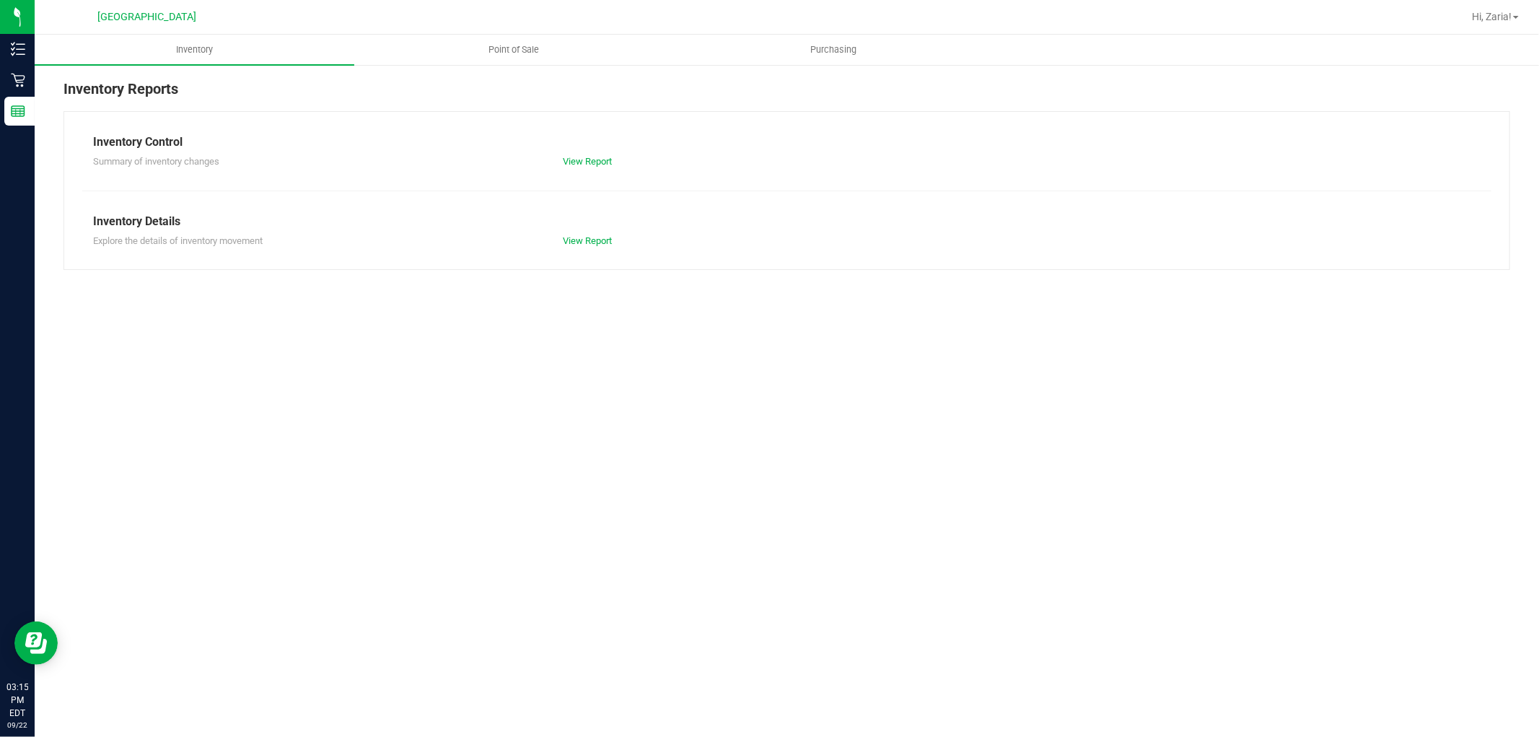
click at [592, 178] on div "Inventory Control Summary of inventory changes View Report Inventory Details Ex…" at bounding box center [786, 190] width 1447 height 159
click at [585, 157] on link "View Report" at bounding box center [587, 161] width 49 height 11
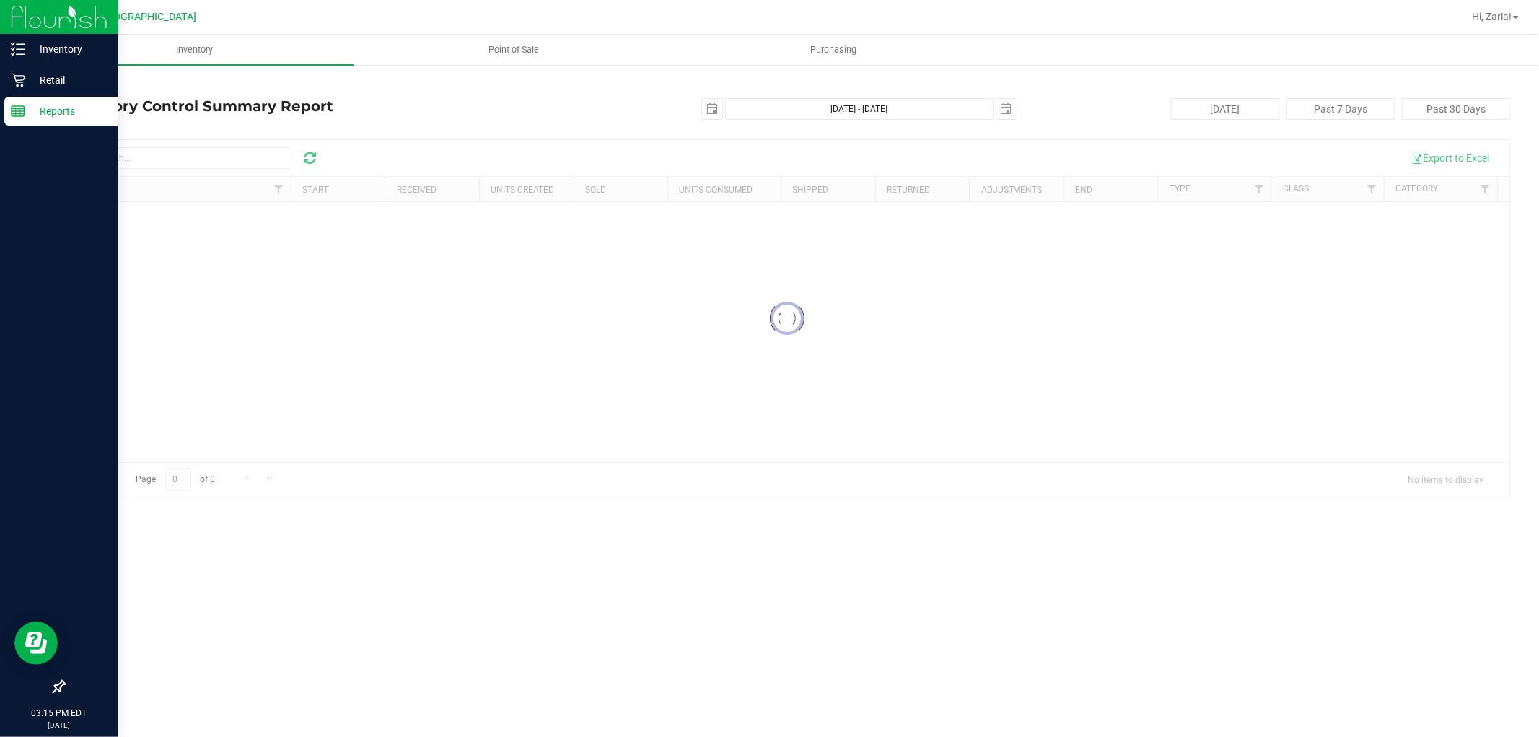
click at [25, 104] on p "Reports" at bounding box center [68, 110] width 87 height 17
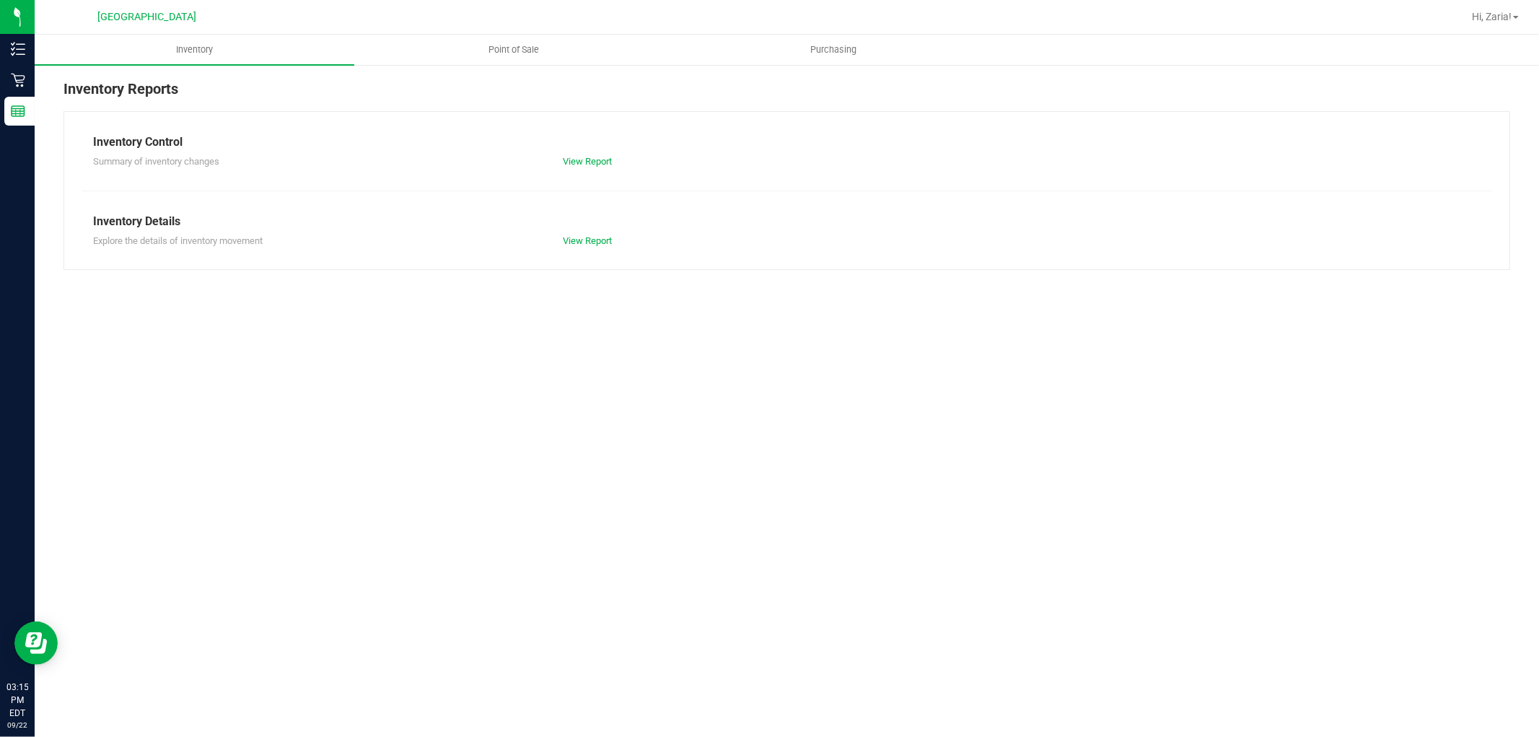
click at [1533, 30] on nav "[GEOGRAPHIC_DATA] WC Hi, Zaria!" at bounding box center [787, 17] width 1505 height 35
click at [1497, 17] on span "Hi, Zaria!" at bounding box center [1492, 17] width 40 height 12
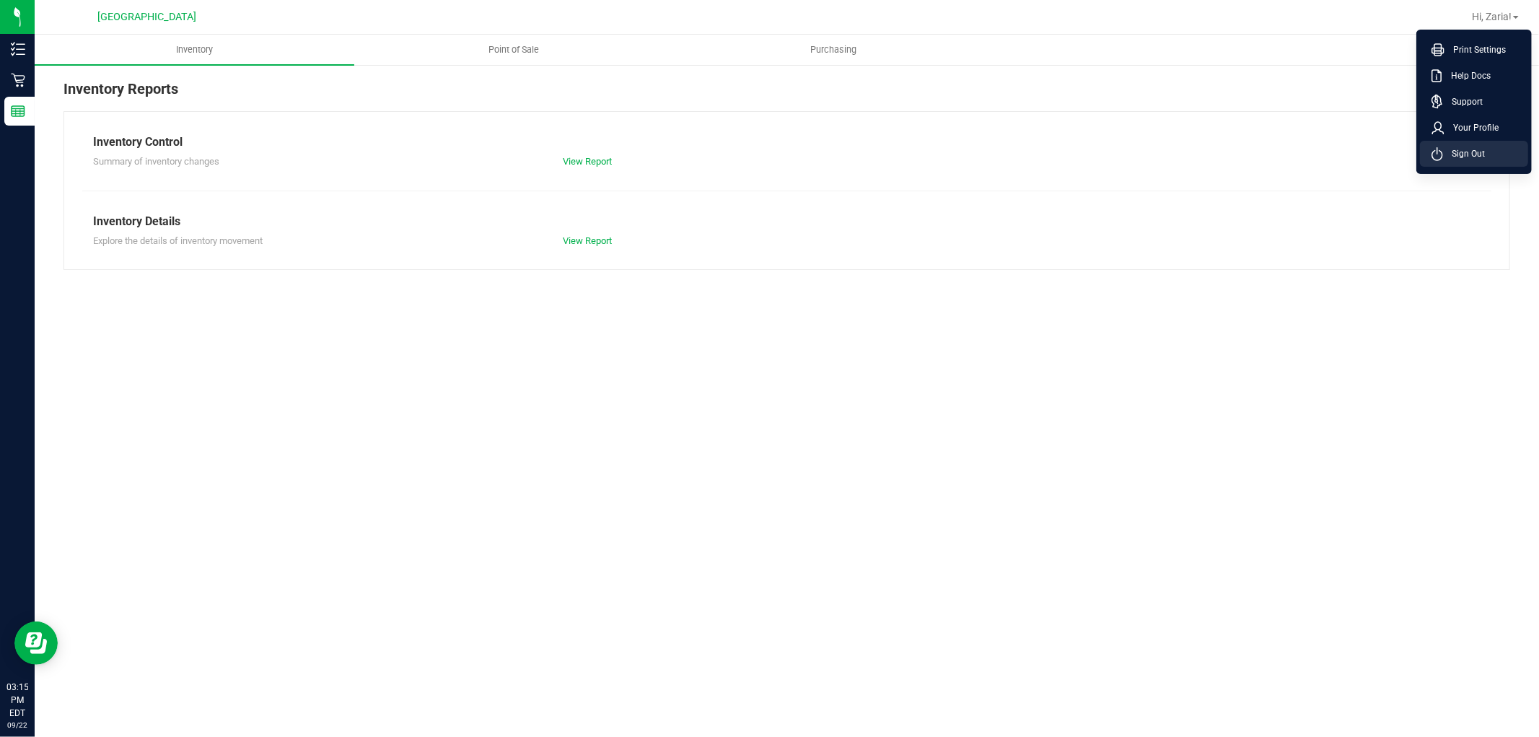
click at [1468, 153] on span "Sign Out" at bounding box center [1464, 153] width 42 height 14
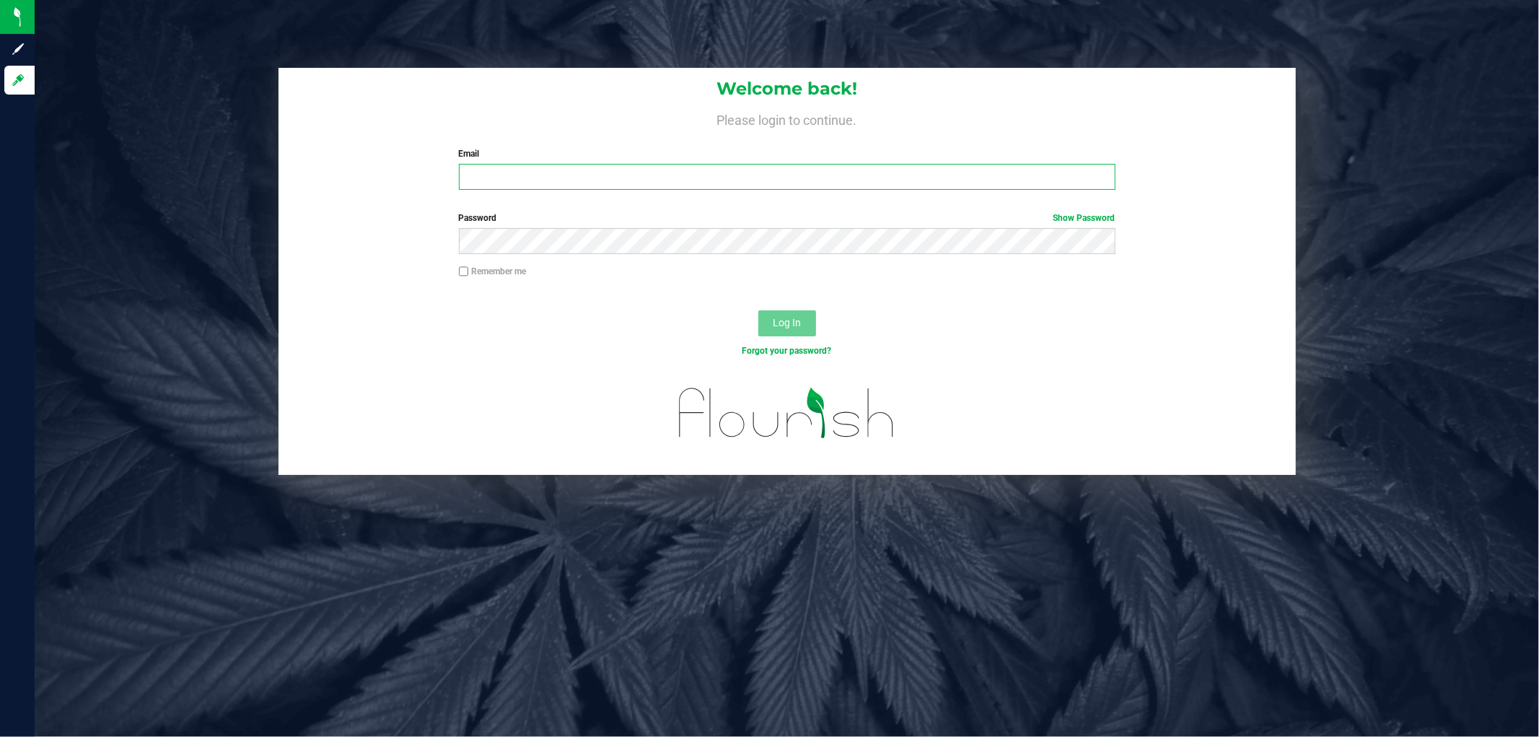
click at [1049, 178] on input "Email" at bounding box center [787, 177] width 657 height 26
type input "[EMAIL_ADDRESS][DOMAIN_NAME]"
click at [758, 310] on button "Log In" at bounding box center [787, 323] width 58 height 26
